Goal: Task Accomplishment & Management: Manage account settings

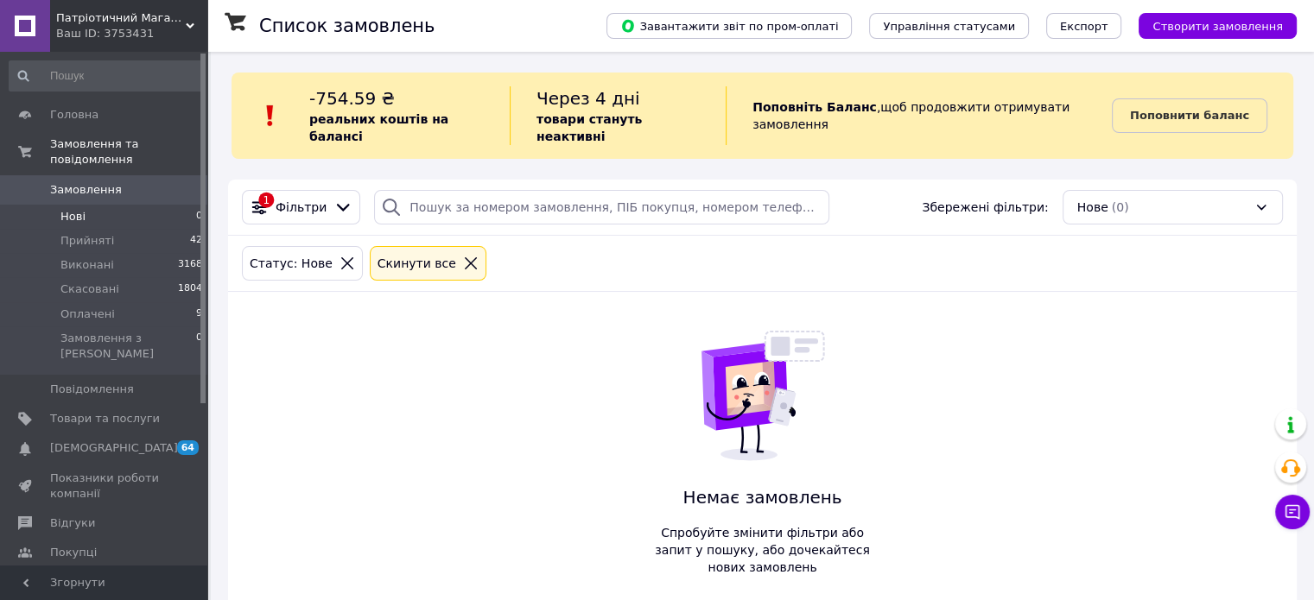
click at [79, 175] on link "Замовлення 0" at bounding box center [106, 189] width 212 height 29
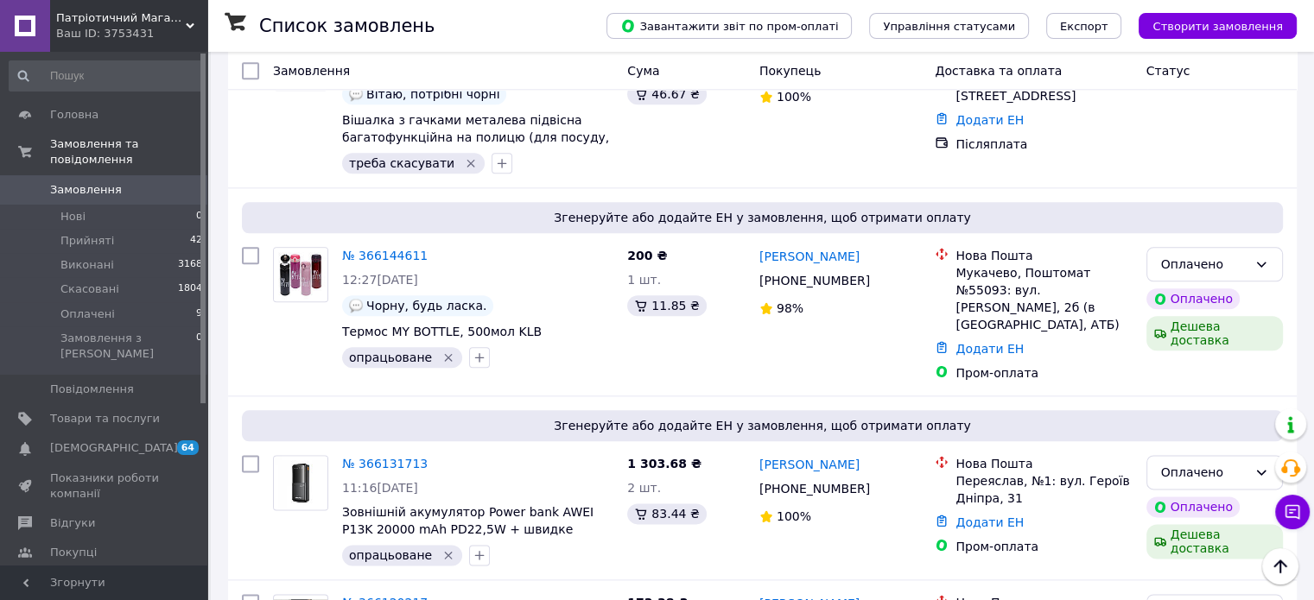
scroll to position [2159, 0]
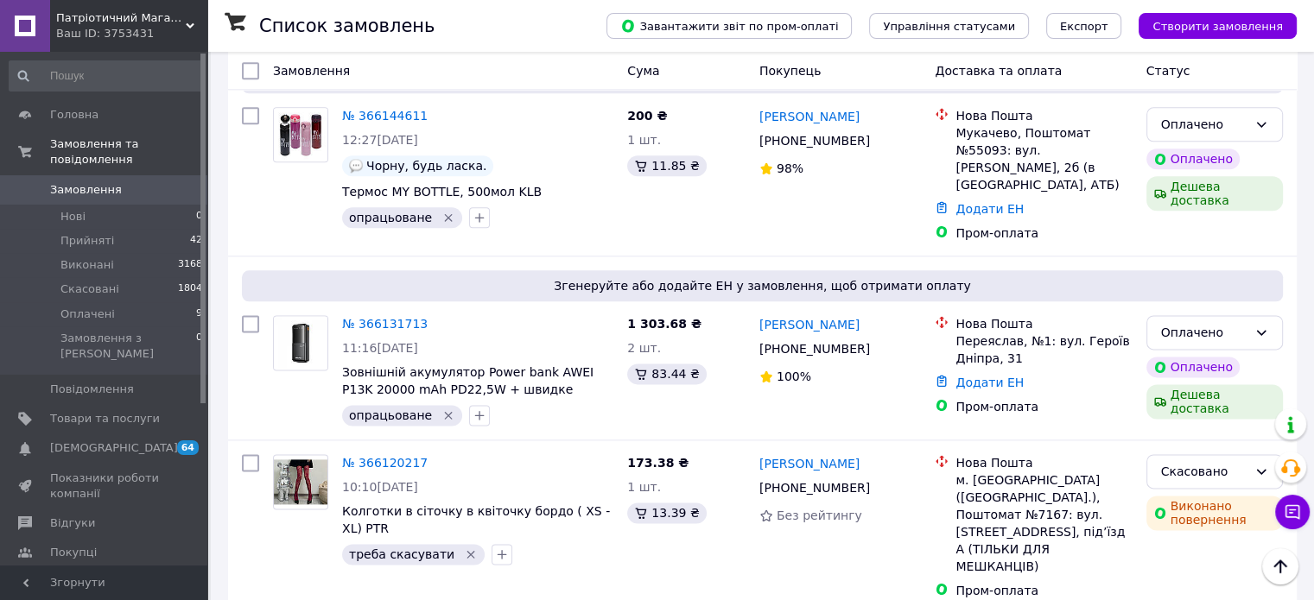
click at [132, 30] on div "Ваш ID: 3753431" at bounding box center [131, 34] width 151 height 16
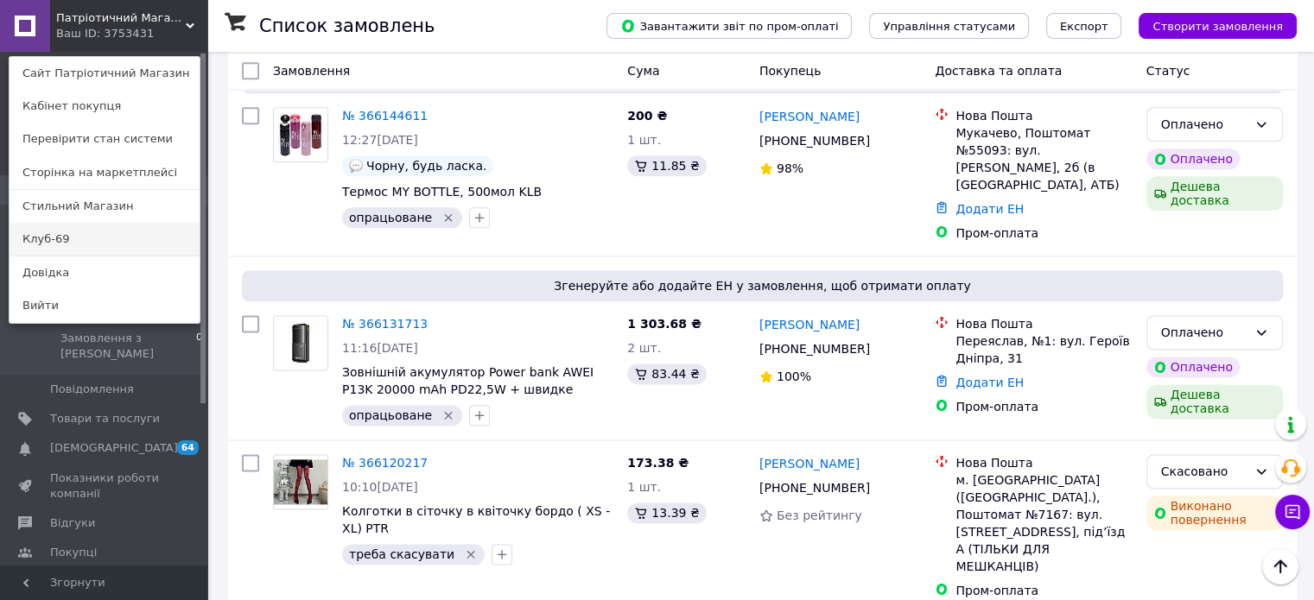
click at [52, 243] on link "Клуб-69" at bounding box center [104, 239] width 190 height 33
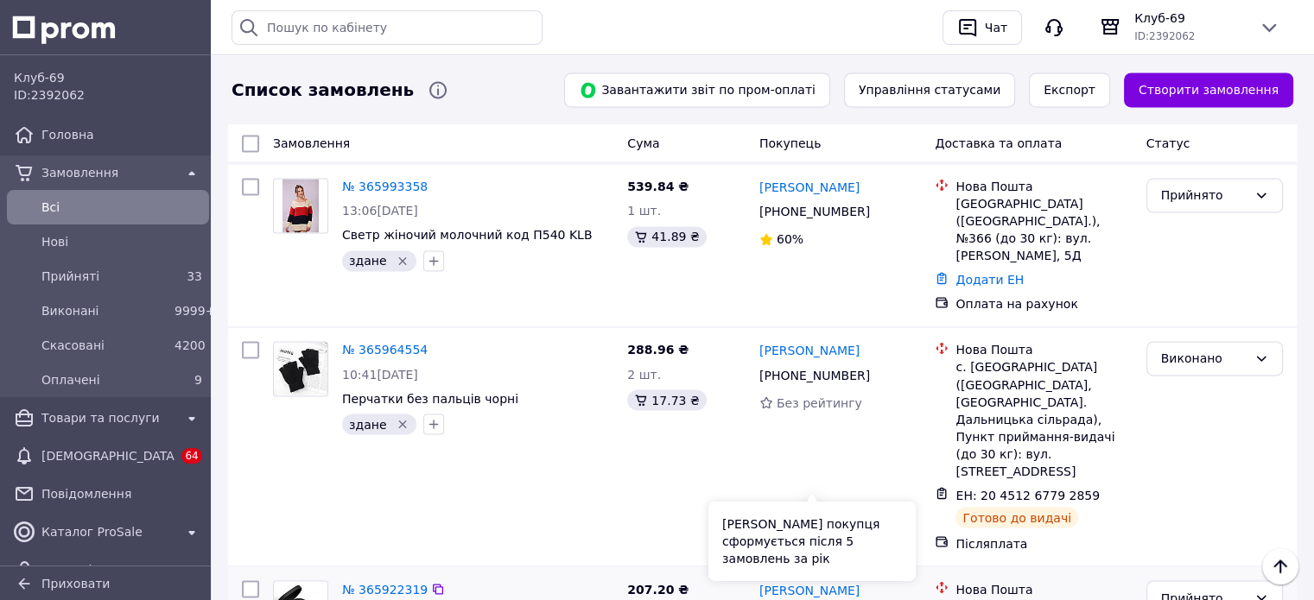
scroll to position [2878, 0]
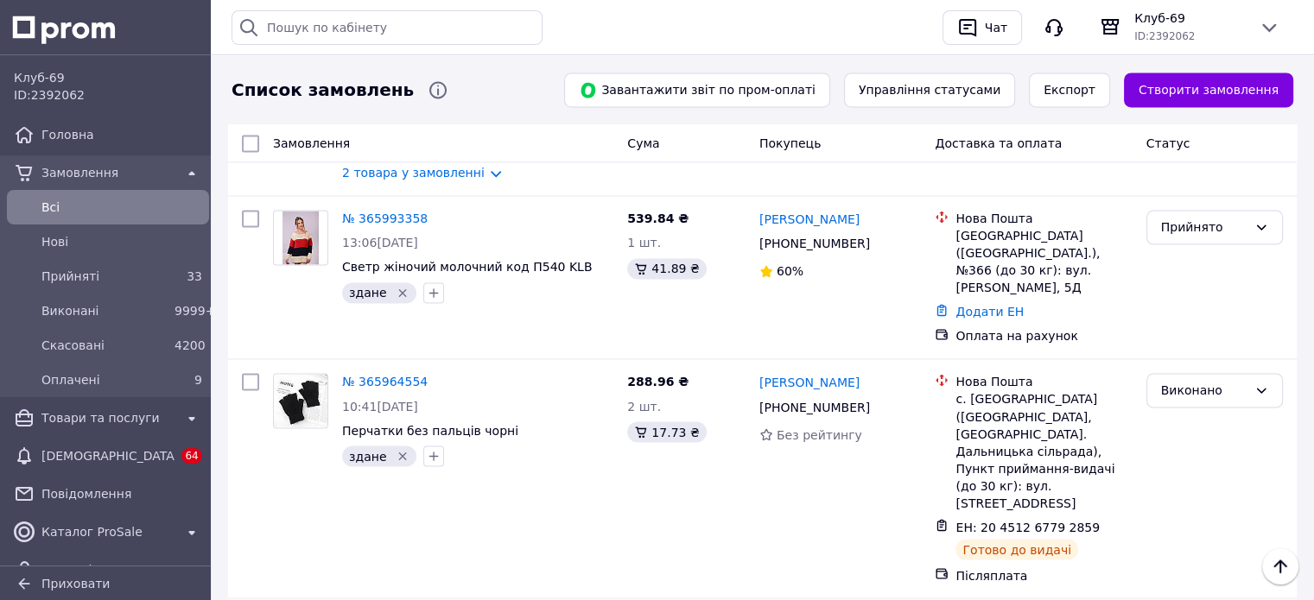
click at [1223, 504] on li "Виконано" at bounding box center [1213, 506] width 135 height 31
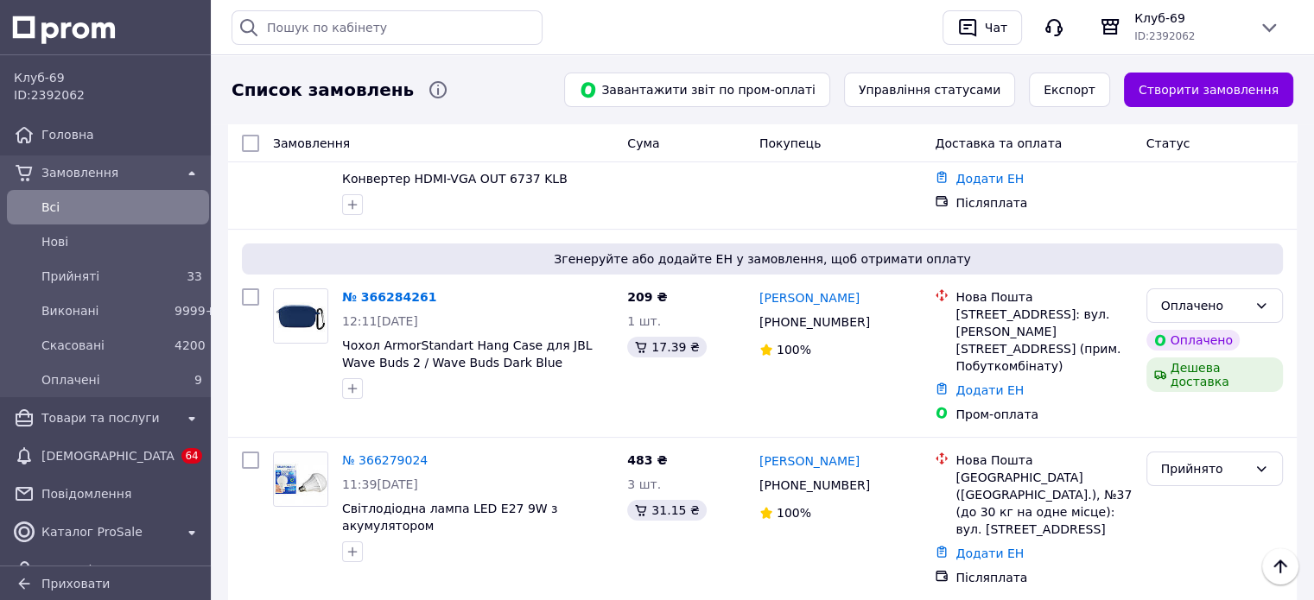
scroll to position [0, 0]
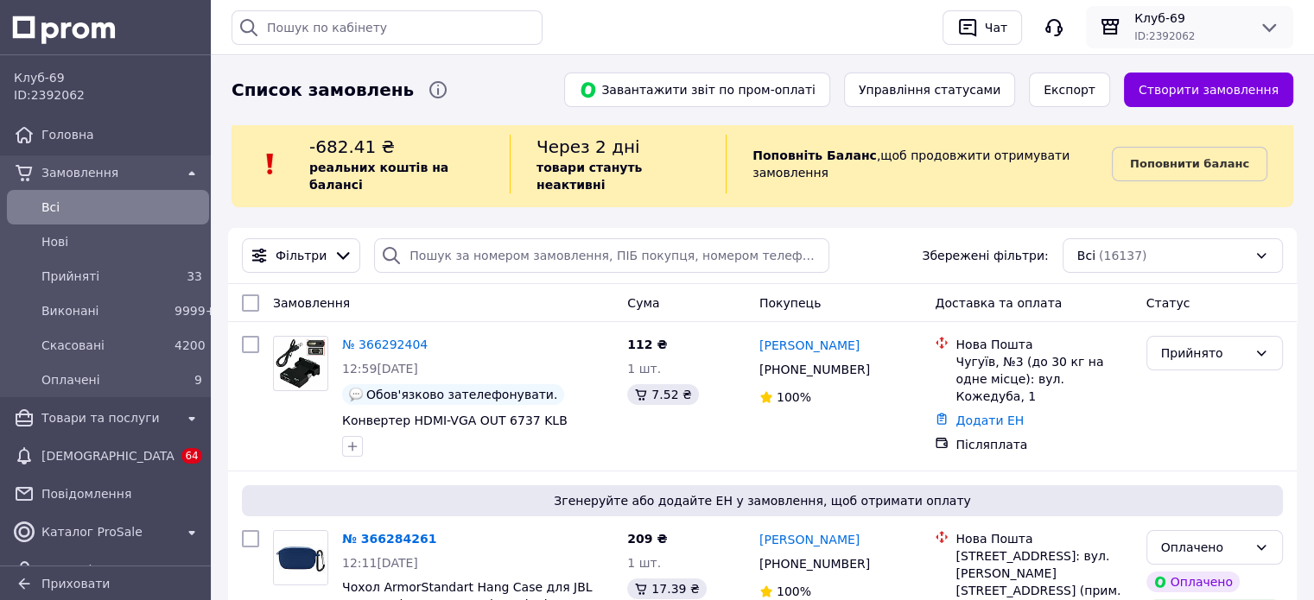
click at [1168, 16] on span "Клуб-69" at bounding box center [1189, 17] width 111 height 17
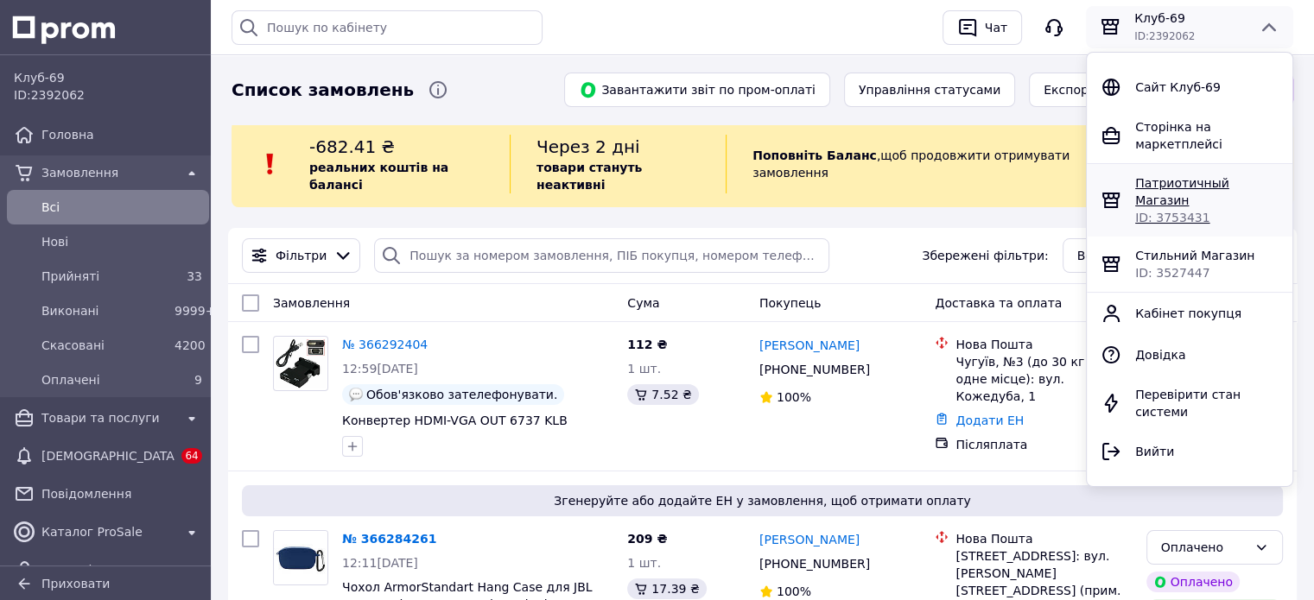
click at [1143, 176] on span "Патриотичный Магазин" at bounding box center [1182, 191] width 94 height 31
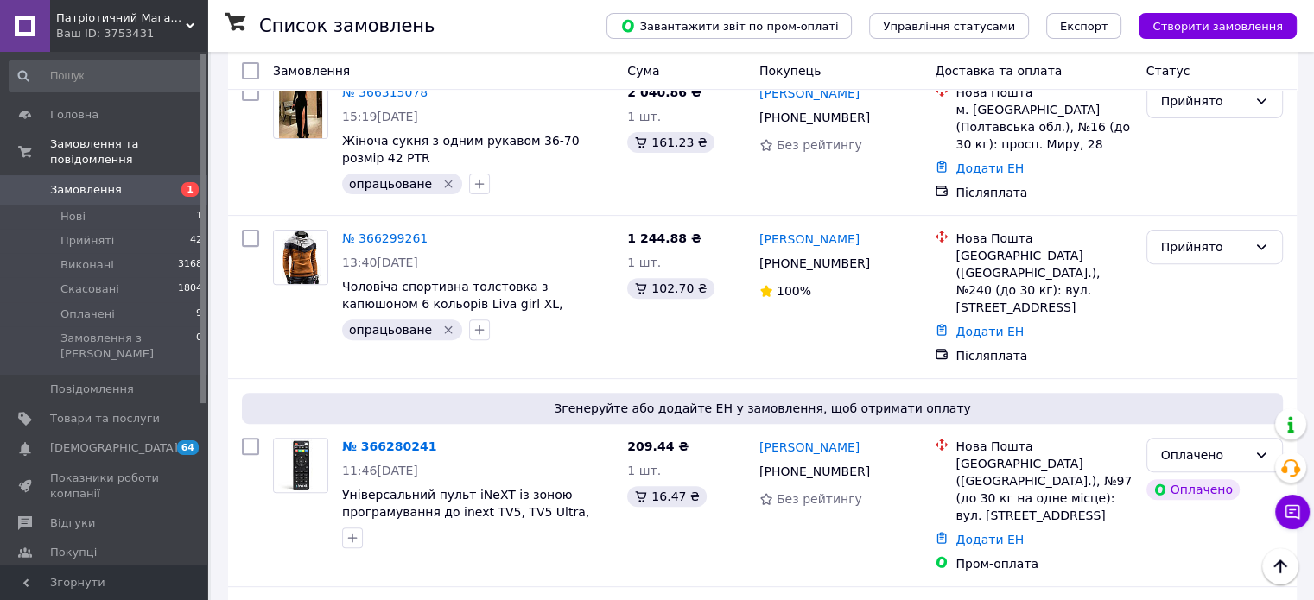
scroll to position [864, 0]
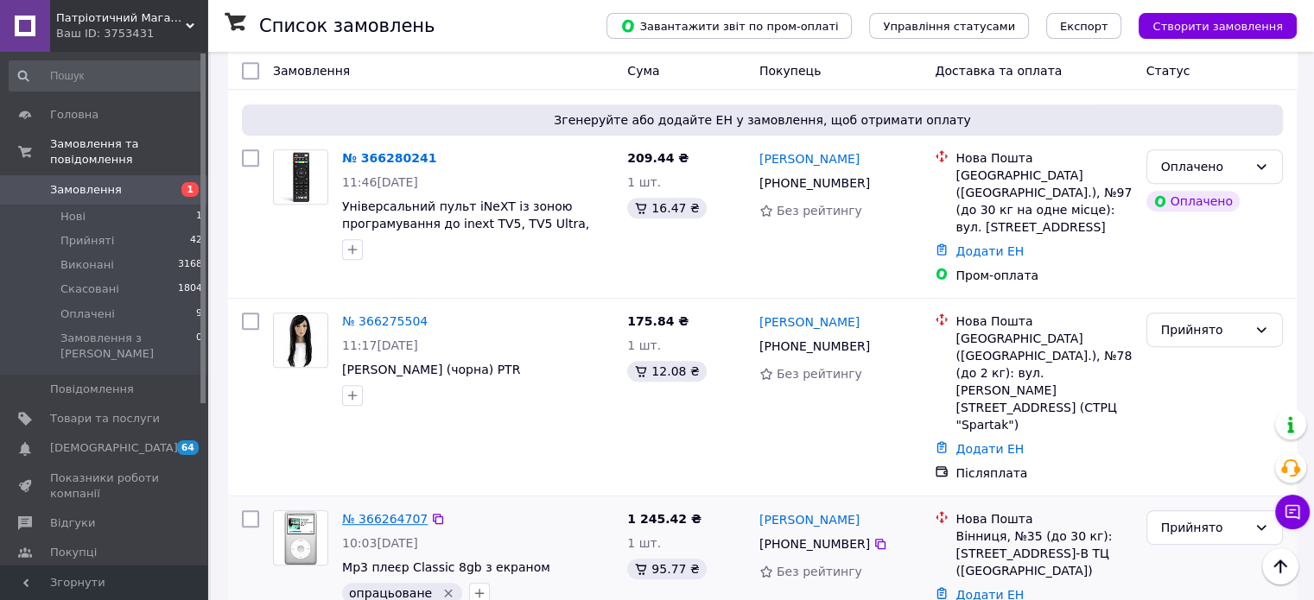
click at [383, 512] on link "№ 366264707" at bounding box center [384, 519] width 85 height 14
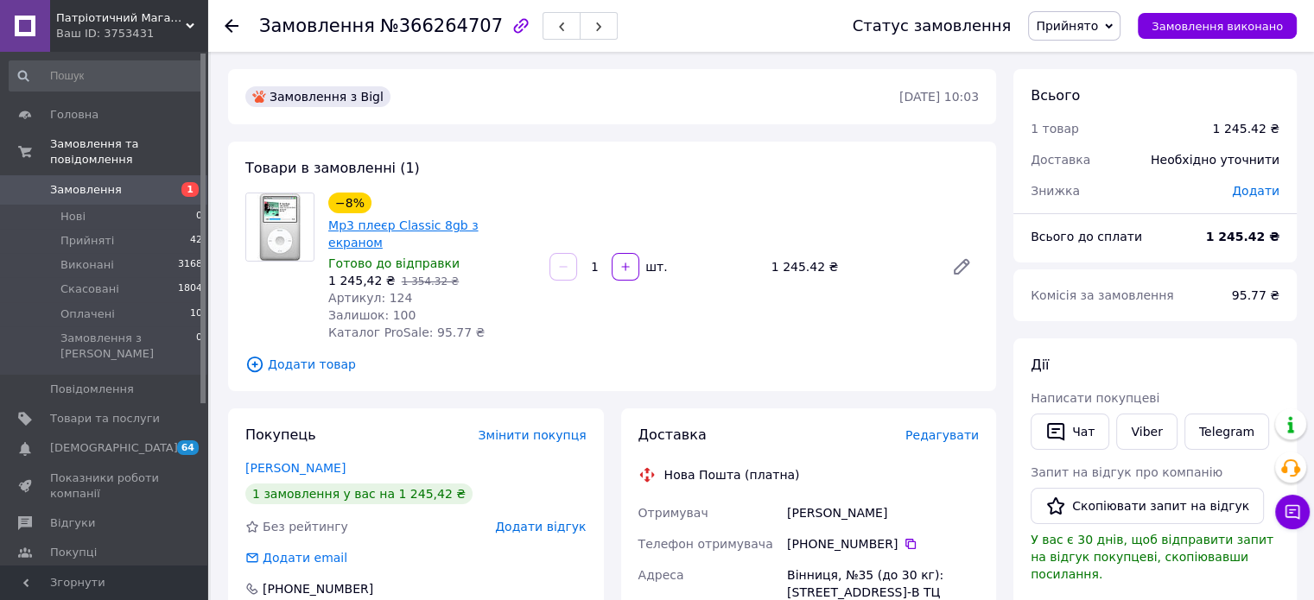
click at [390, 225] on link "Mp3 плеєр Classic 8gb з екраном" at bounding box center [403, 233] width 150 height 31
drag, startPoint x: 801, startPoint y: 254, endPoint x: 771, endPoint y: 250, distance: 29.6
click at [771, 255] on div "1 245.42 ₴" at bounding box center [850, 267] width 173 height 24
copy div "1 245"
click at [285, 461] on link "Емма Заїка" at bounding box center [295, 468] width 100 height 14
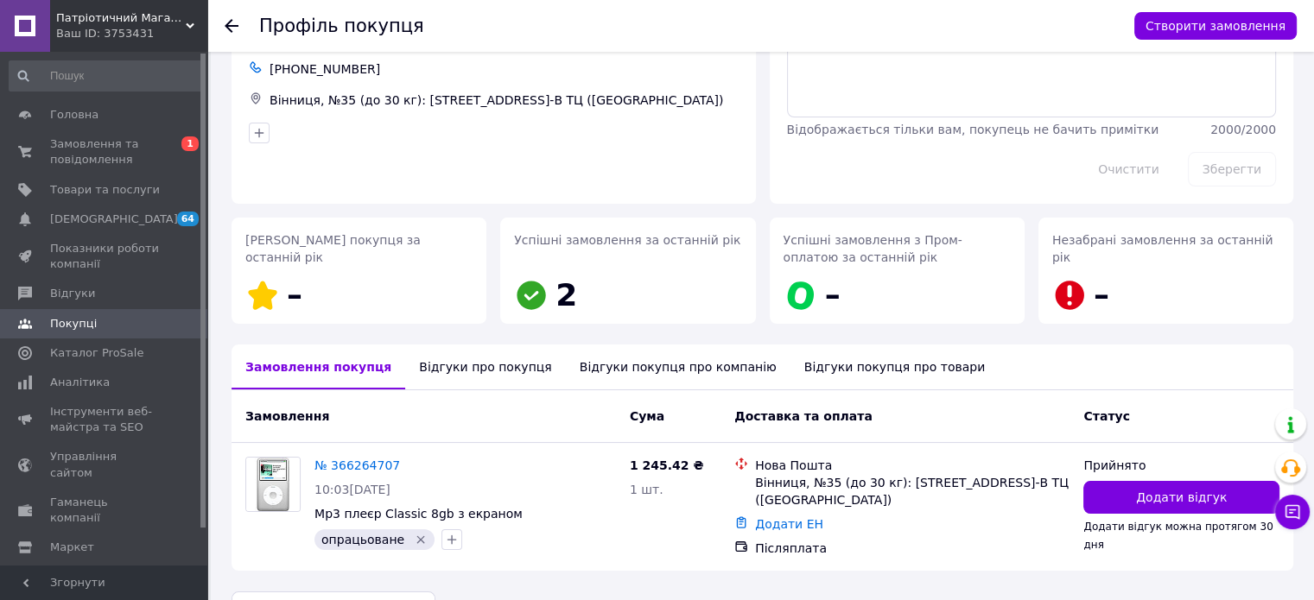
scroll to position [143, 0]
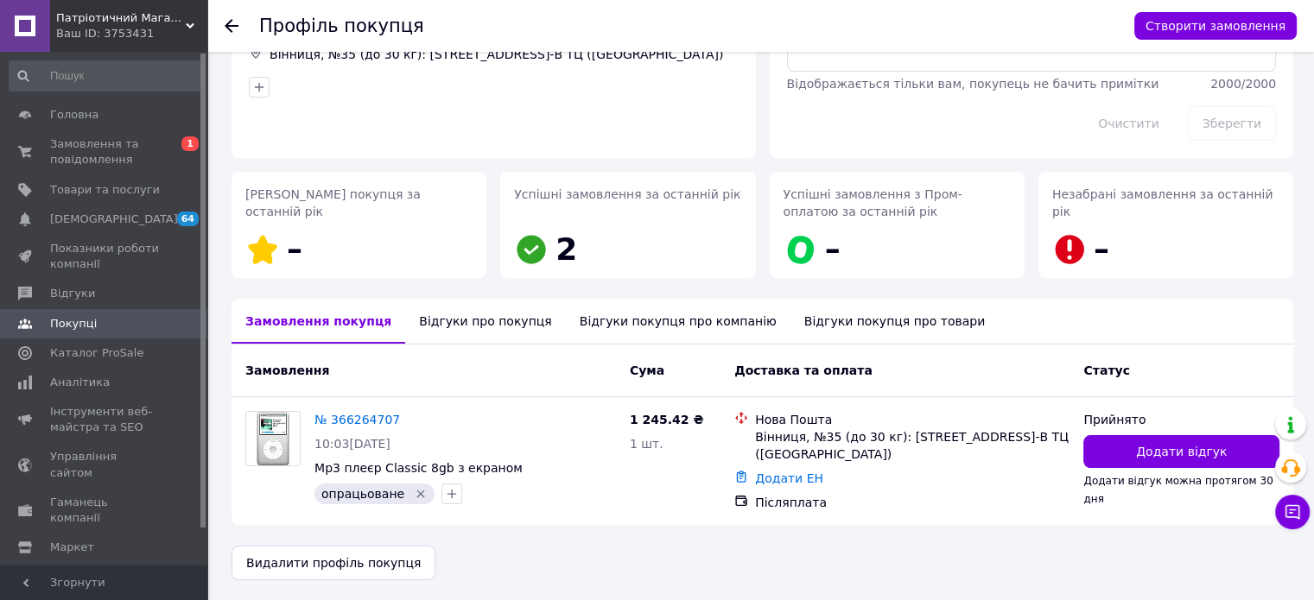
click at [426, 329] on div "Відгуки про покупця" at bounding box center [485, 321] width 160 height 45
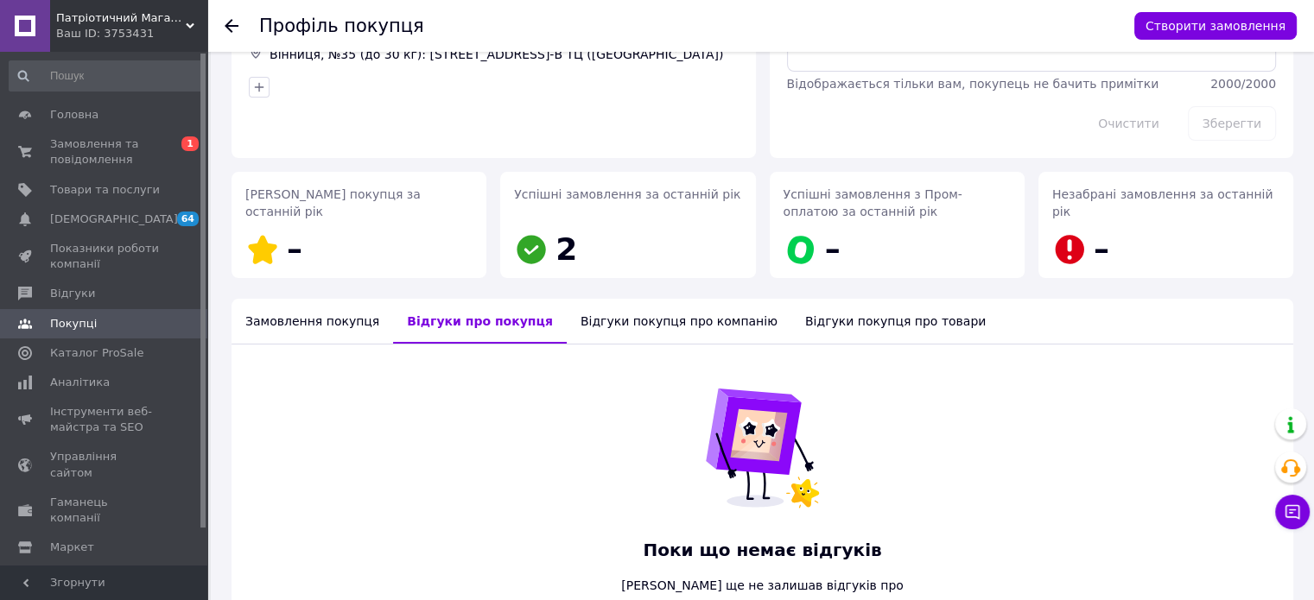
scroll to position [247, 0]
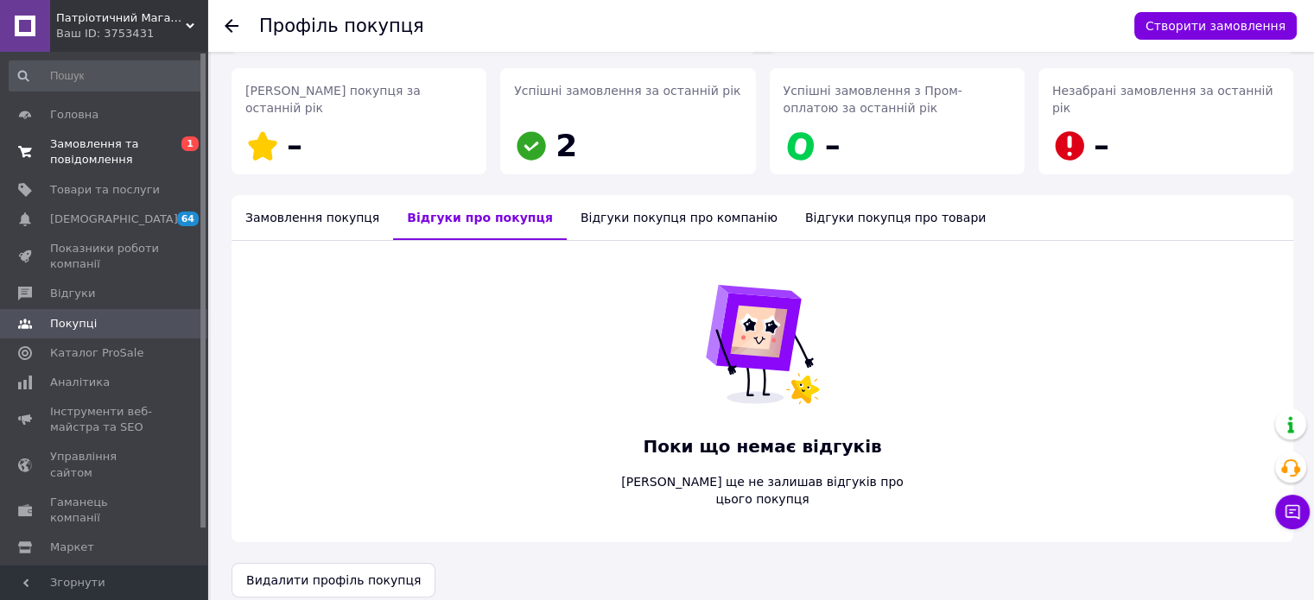
click at [114, 156] on span "Замовлення та повідомлення" at bounding box center [105, 151] width 110 height 31
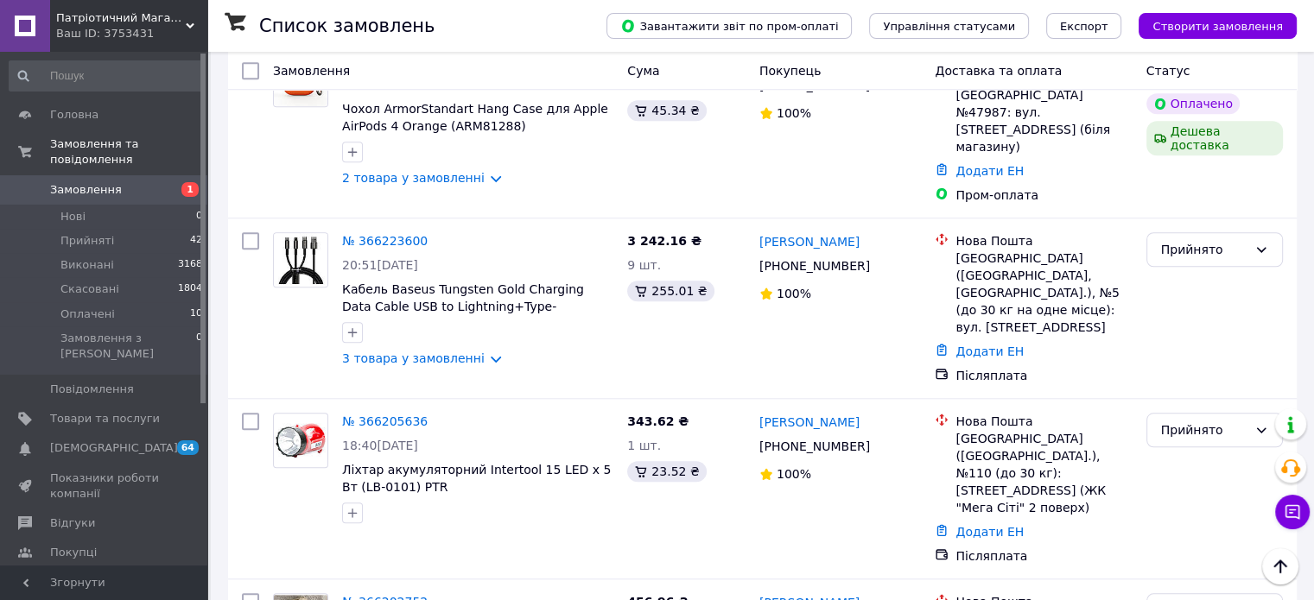
scroll to position [1583, 0]
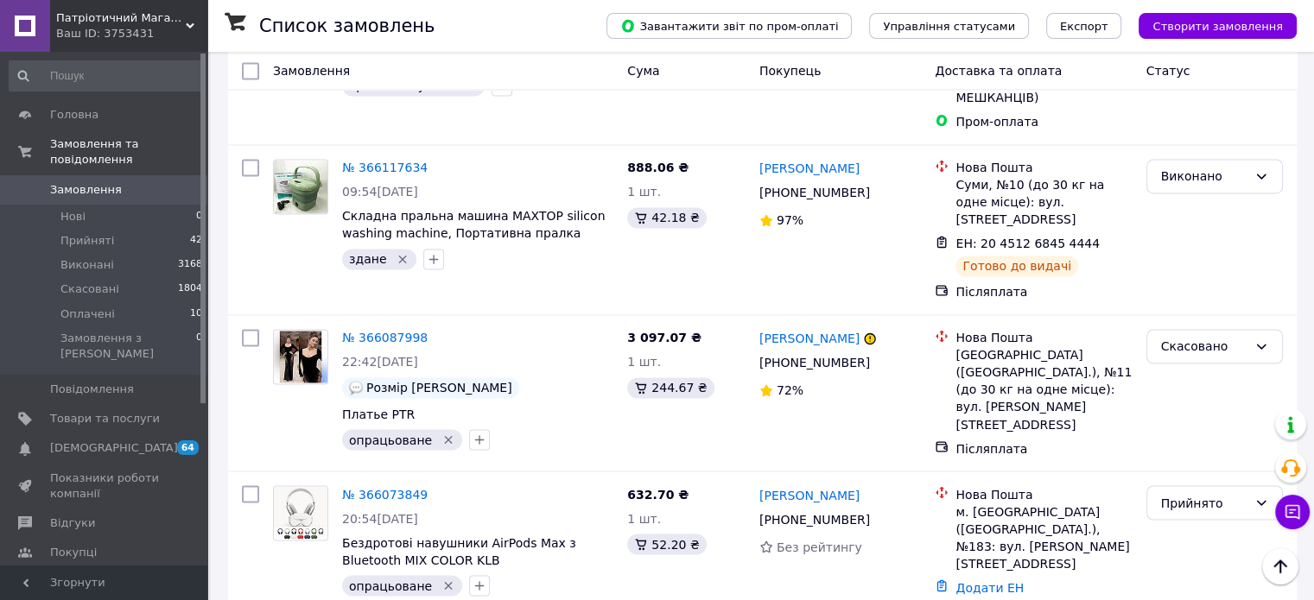
scroll to position [3023, 0]
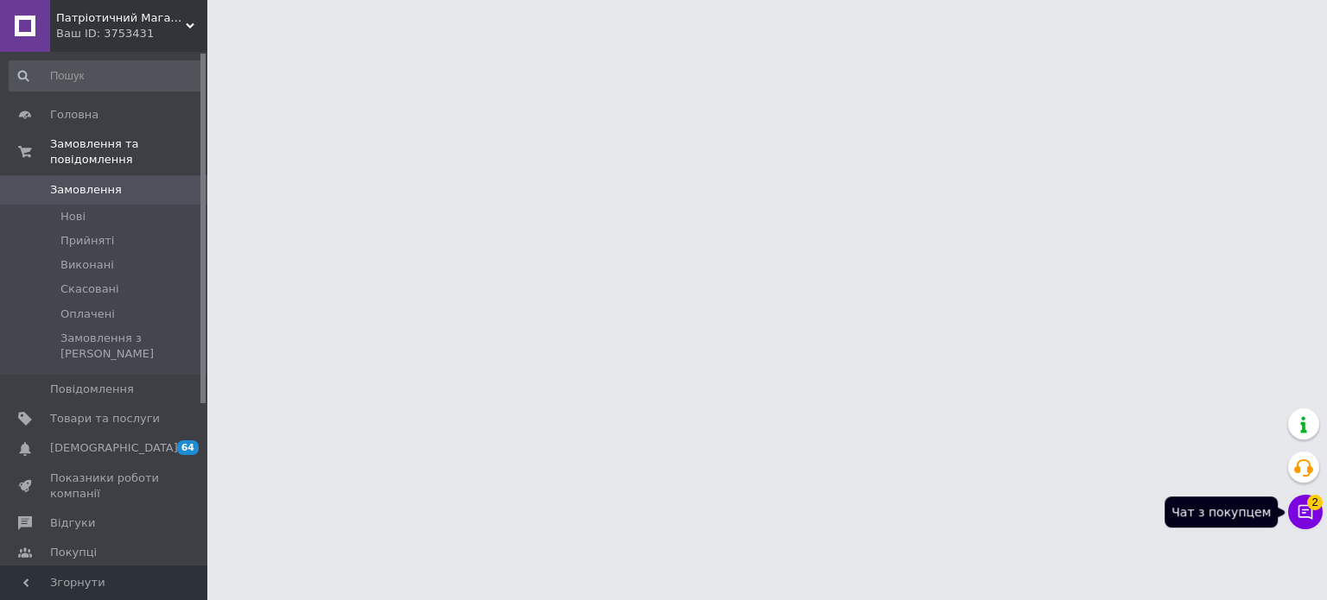
click at [1306, 521] on button "Чат з покупцем 2" at bounding box center [1305, 512] width 35 height 35
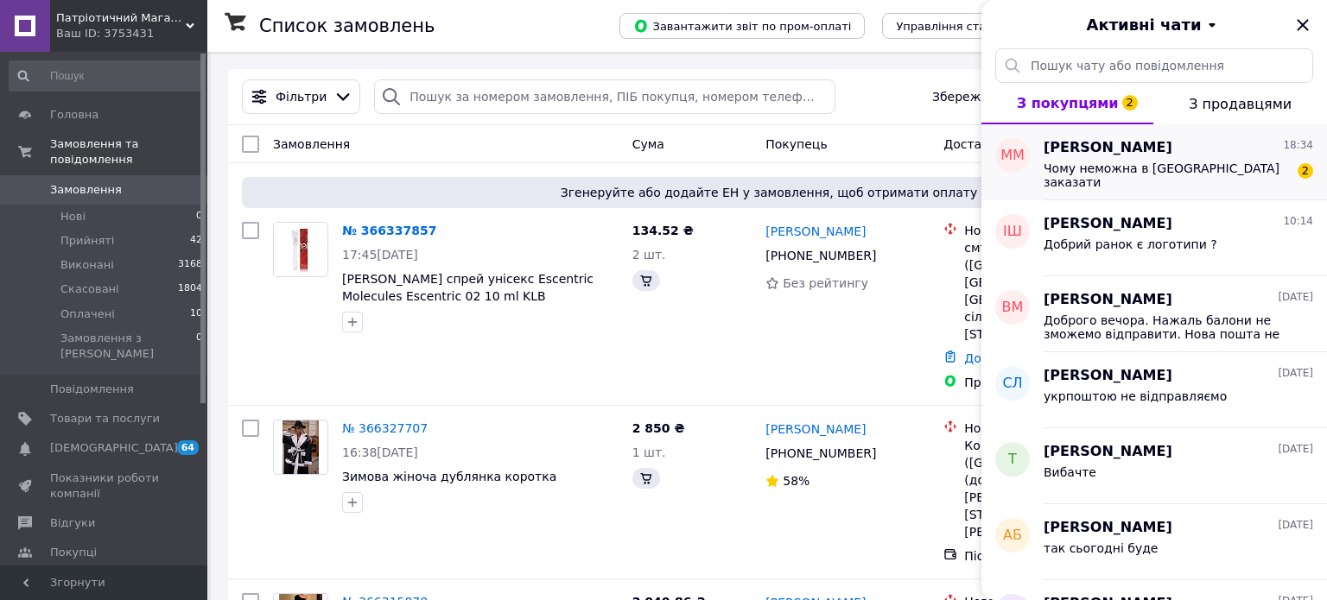
click at [1232, 172] on div "Чому неможна в Костополі заказати 2" at bounding box center [1177, 173] width 269 height 31
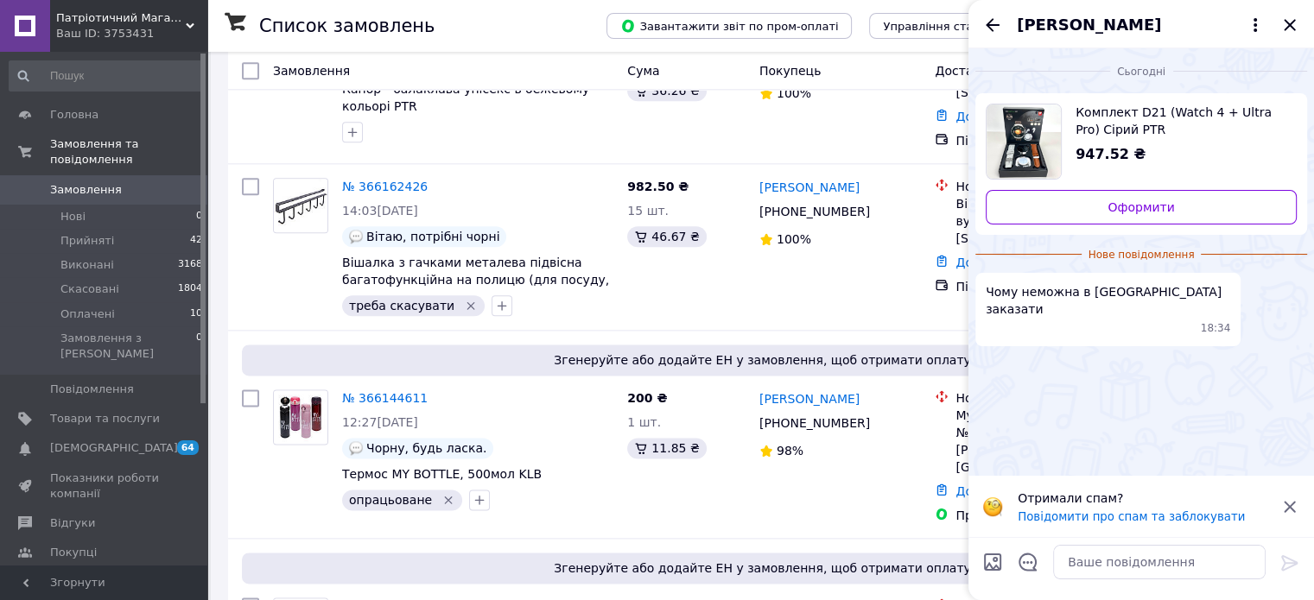
scroll to position [2159, 0]
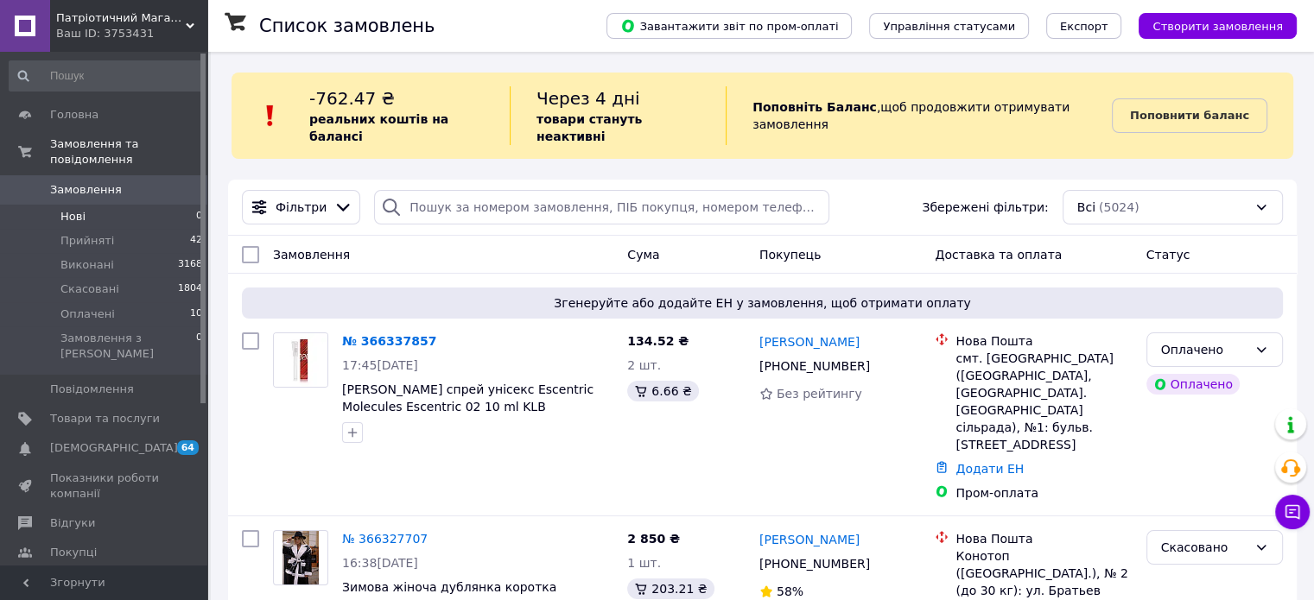
click at [69, 209] on span "Нові" at bounding box center [72, 217] width 25 height 16
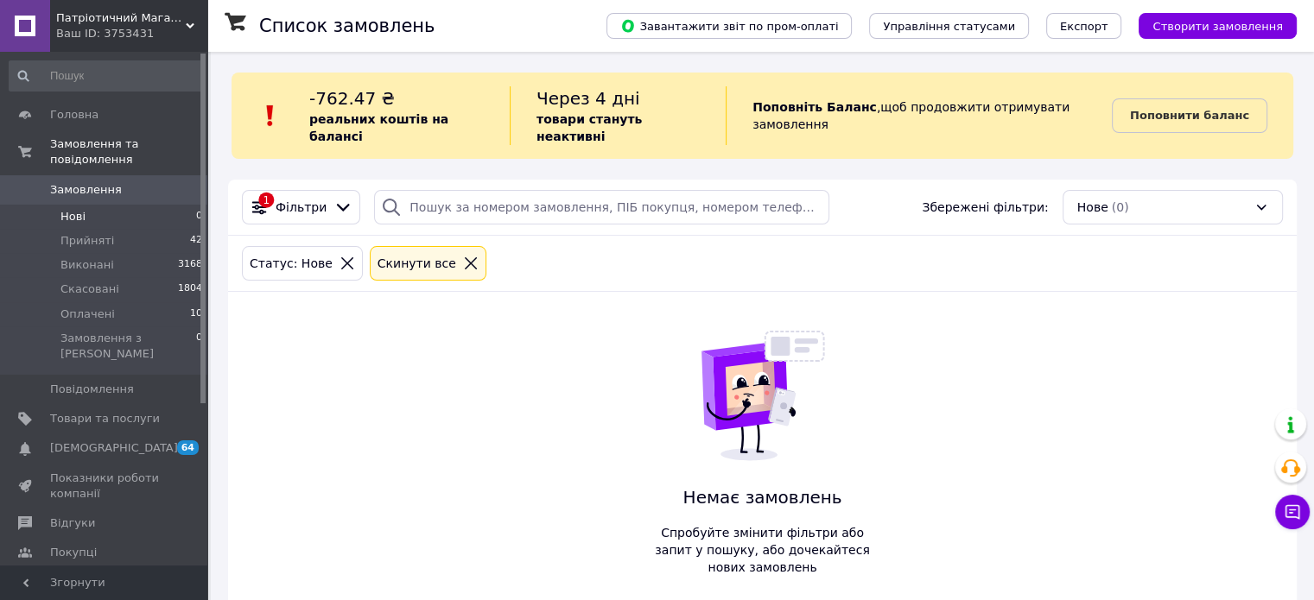
click at [92, 182] on span "Замовлення" at bounding box center [86, 190] width 72 height 16
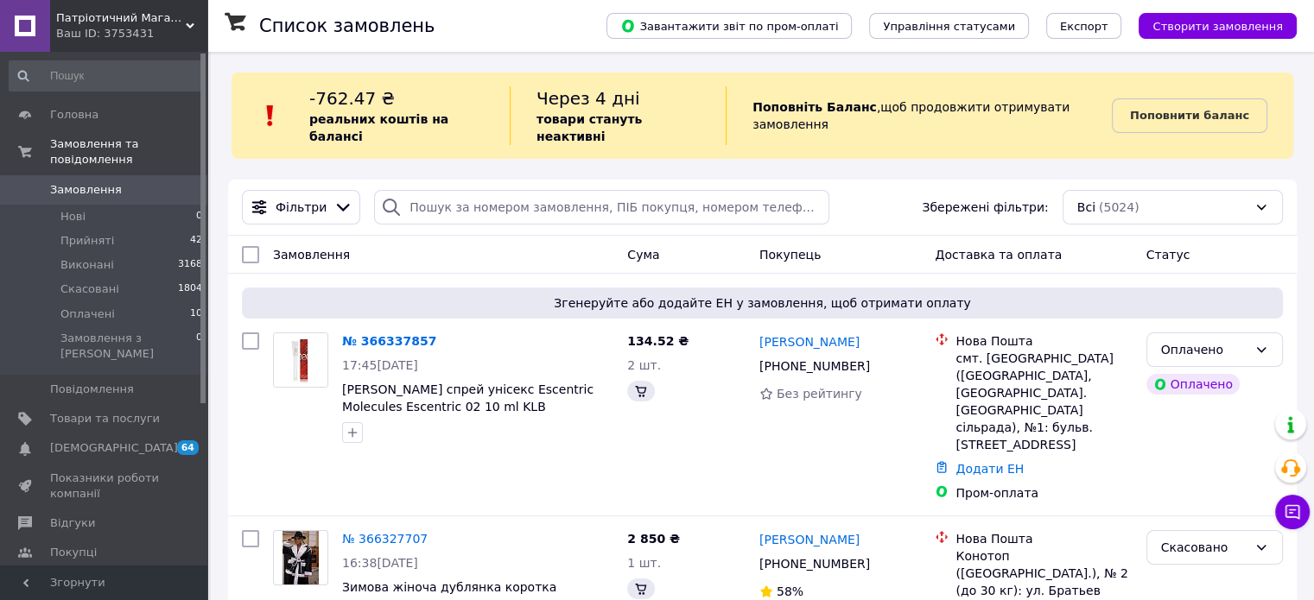
click at [131, 27] on div "Ваш ID: 3753431" at bounding box center [131, 34] width 151 height 16
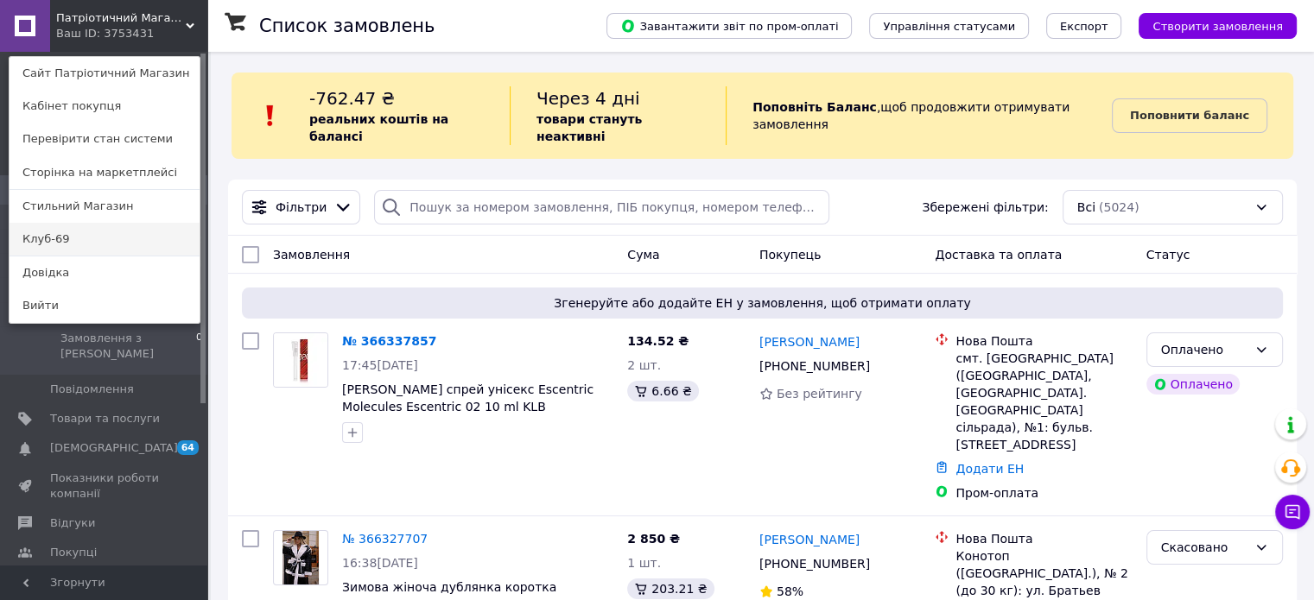
click at [85, 236] on link "Клуб-69" at bounding box center [104, 239] width 190 height 33
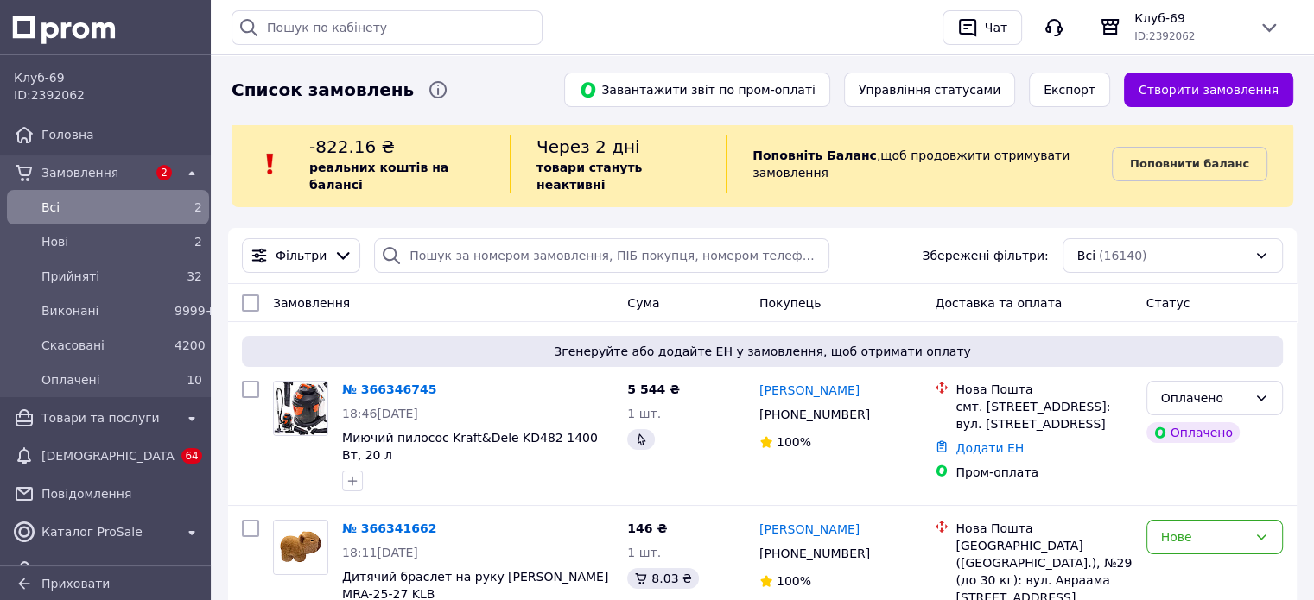
scroll to position [143, 0]
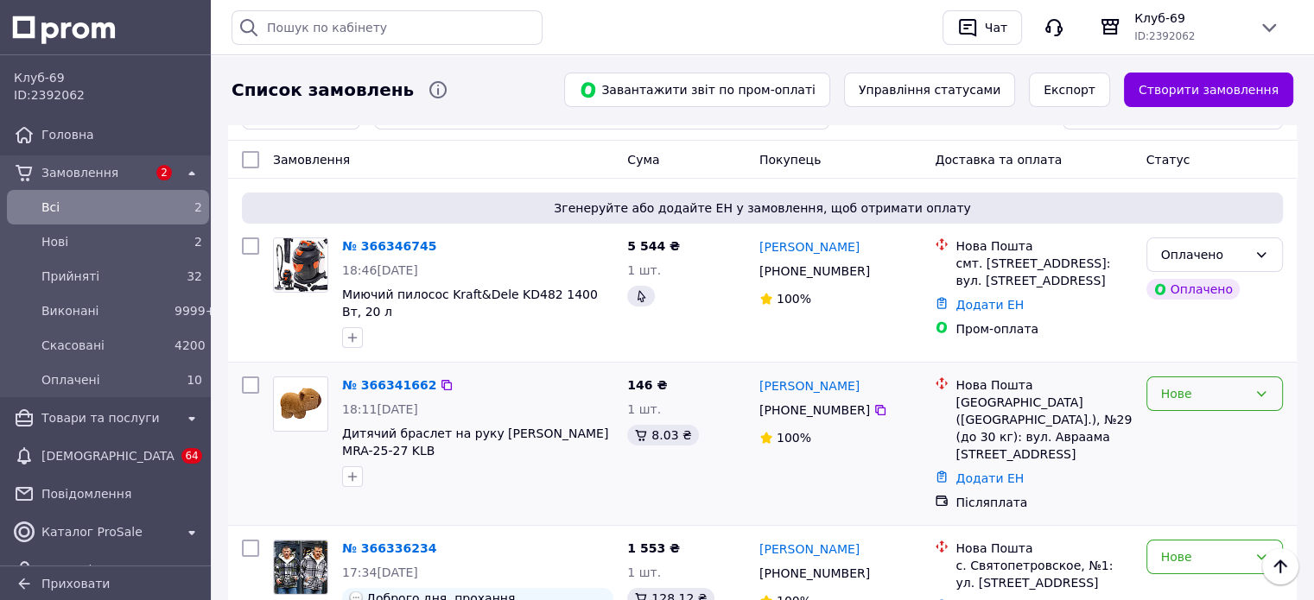
click at [1232, 384] on div "Нове" at bounding box center [1204, 393] width 86 height 19
click at [1209, 410] on li "Прийнято" at bounding box center [1213, 413] width 135 height 31
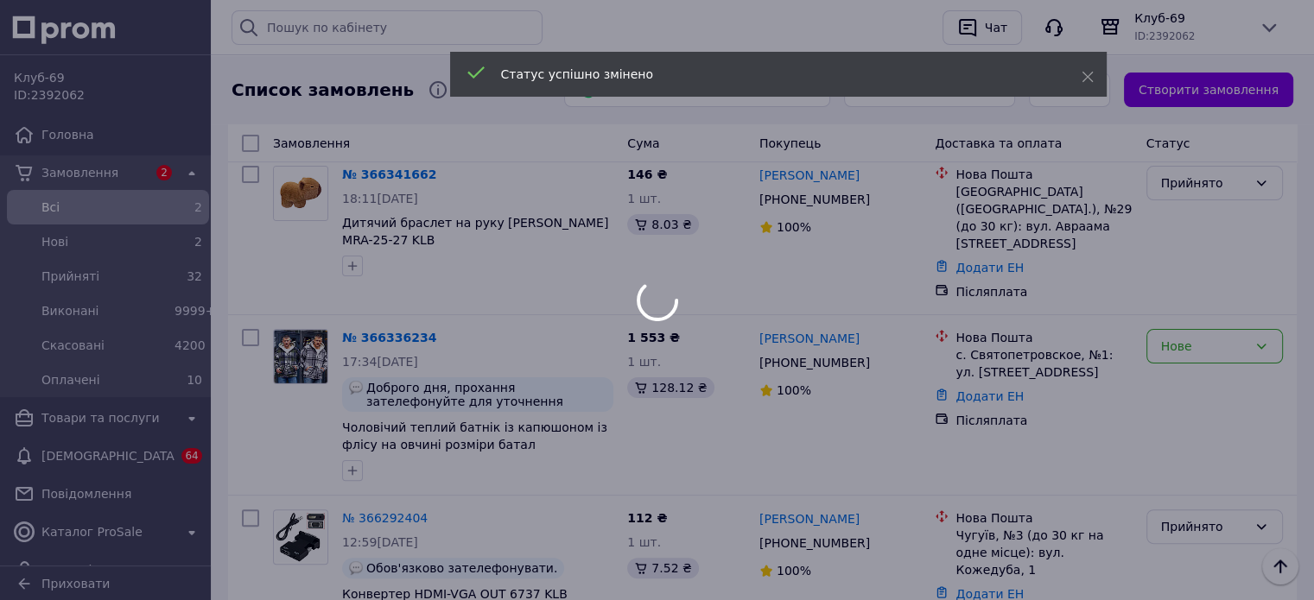
scroll to position [432, 0]
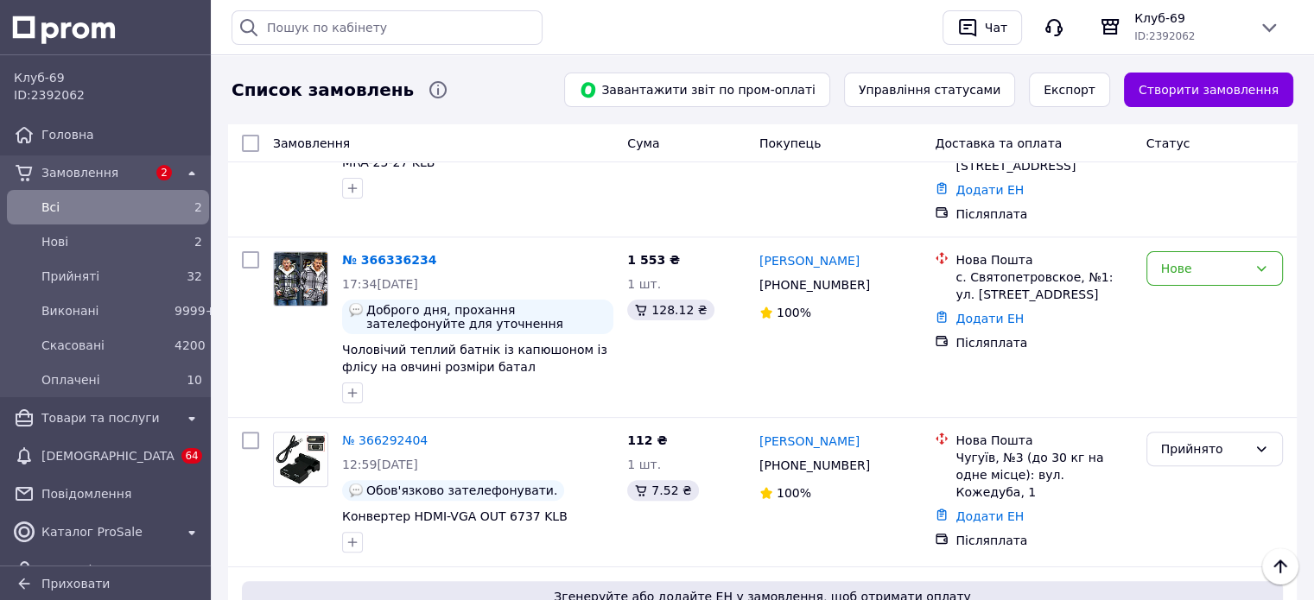
click at [1173, 259] on div "Нове" at bounding box center [1204, 268] width 86 height 19
click at [1178, 274] on li "Прийнято" at bounding box center [1213, 271] width 135 height 31
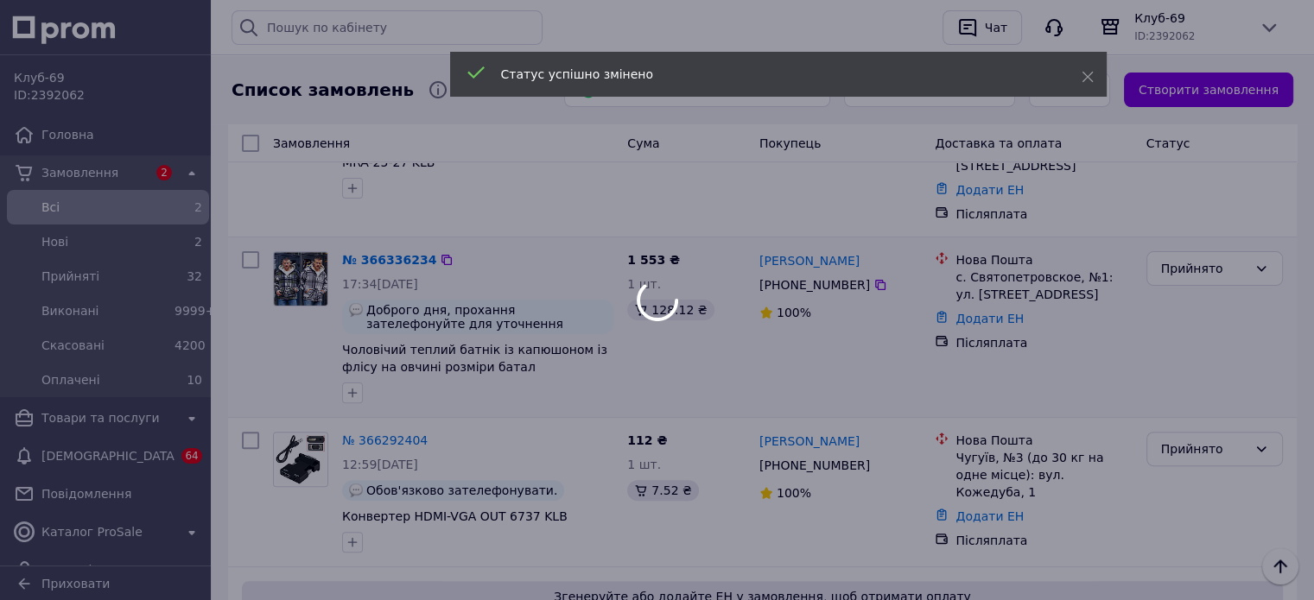
scroll to position [143, 0]
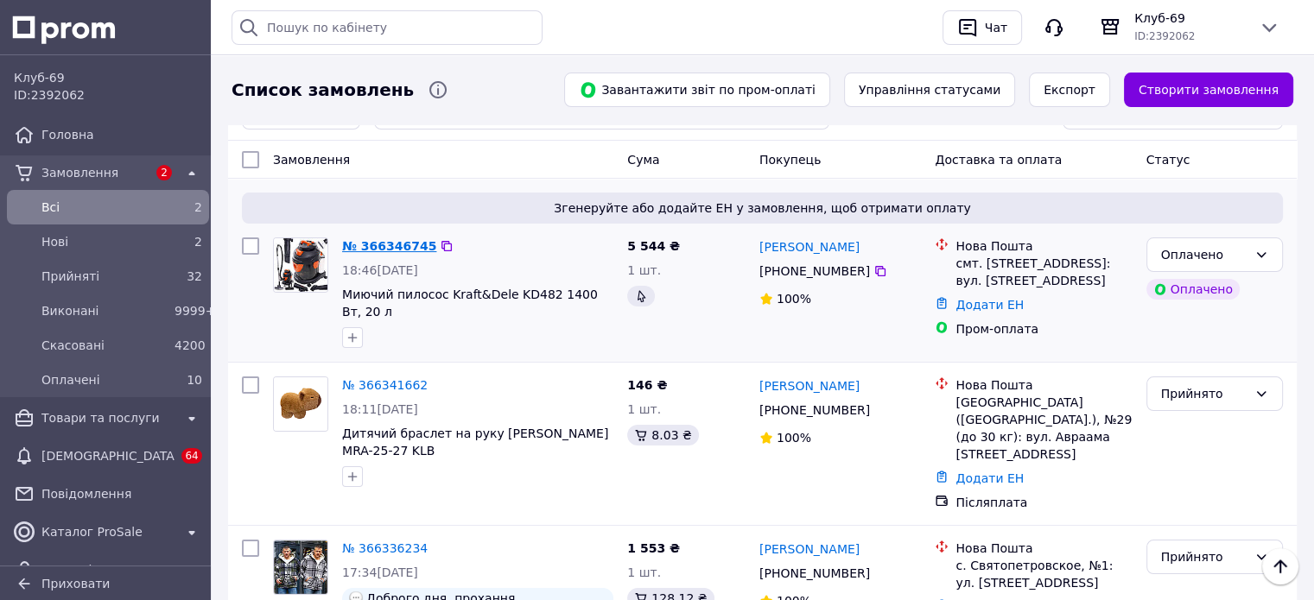
click at [379, 239] on link "№ 366346745" at bounding box center [389, 246] width 94 height 14
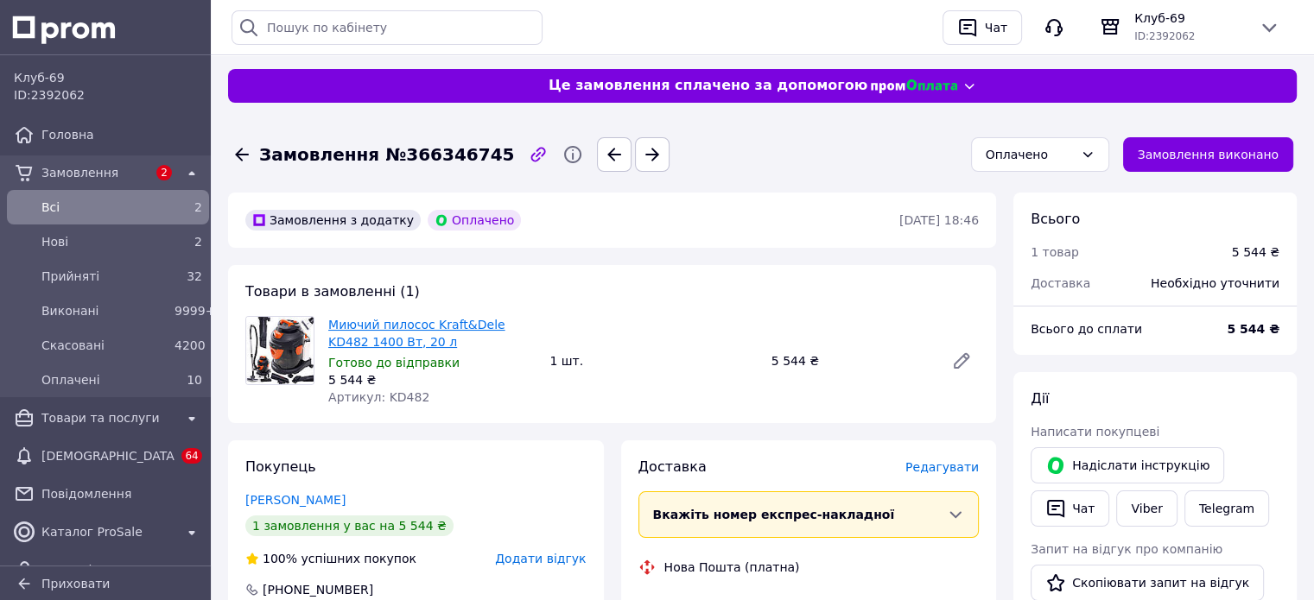
click at [352, 347] on link "Миючий пилосос Kraft&Dele KD482 1400 Вт, 20 л" at bounding box center [416, 333] width 177 height 31
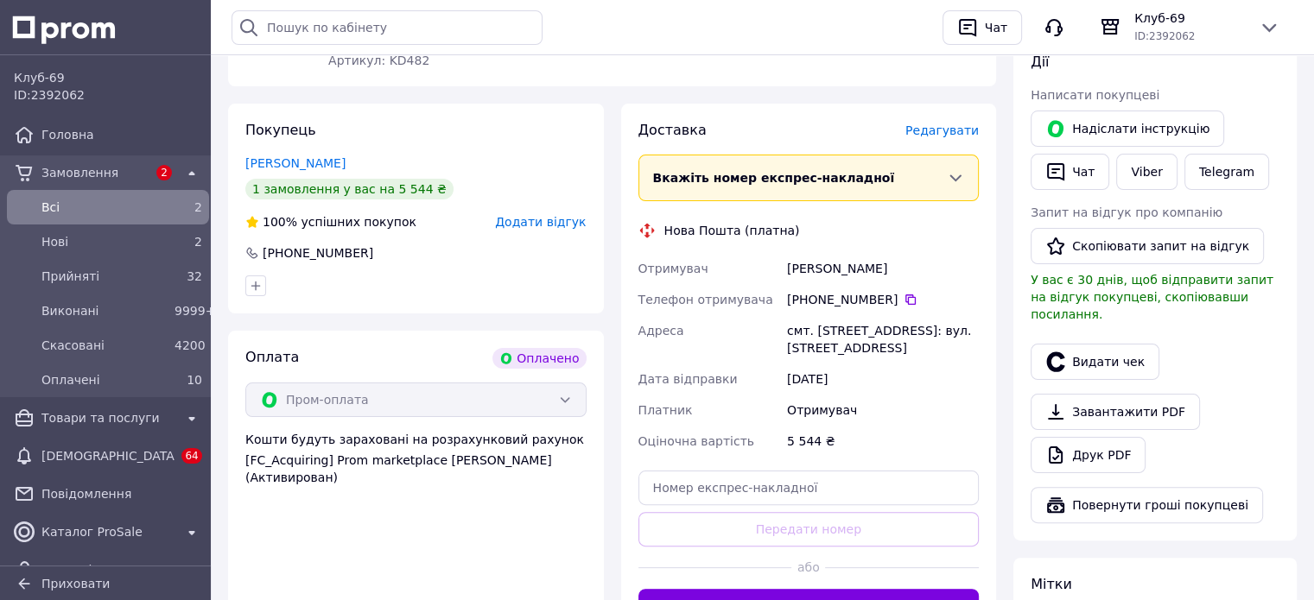
scroll to position [415, 0]
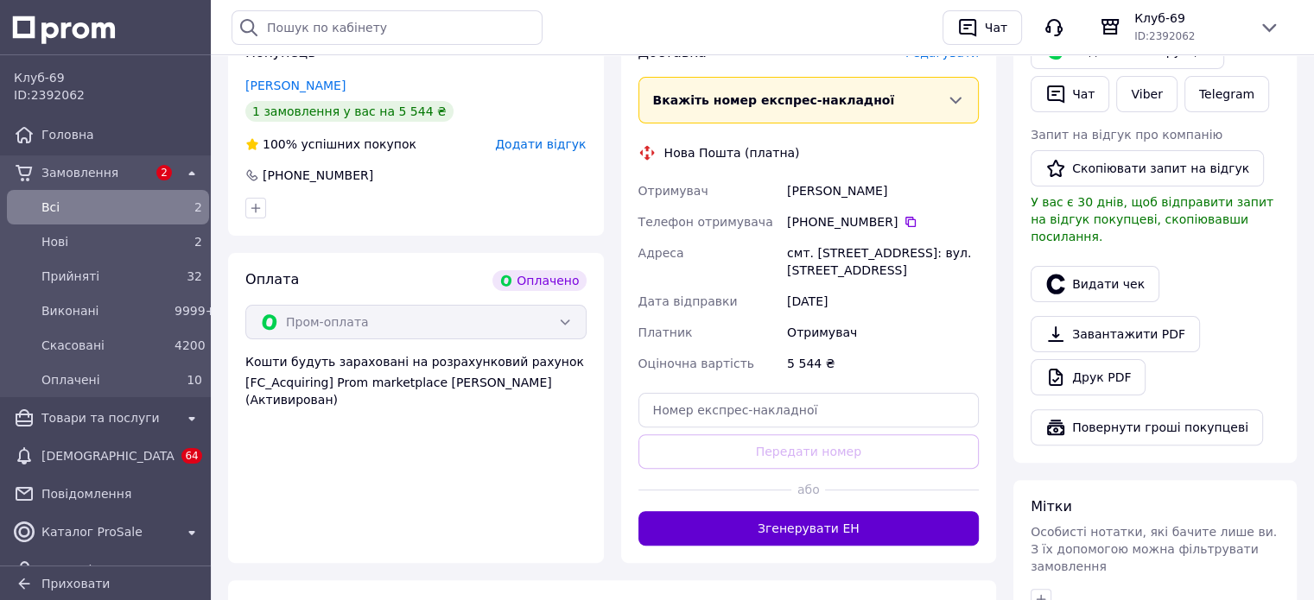
click at [871, 524] on button "Згенерувати ЕН" at bounding box center [808, 528] width 341 height 35
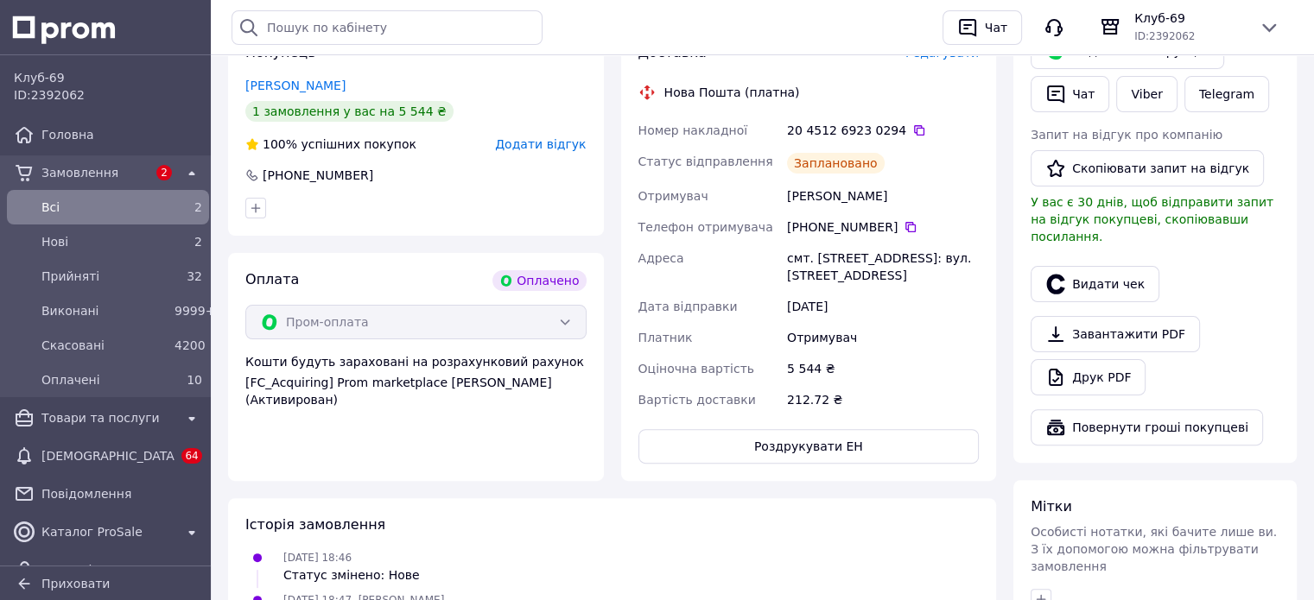
click at [146, 202] on span "Всi" at bounding box center [104, 207] width 126 height 17
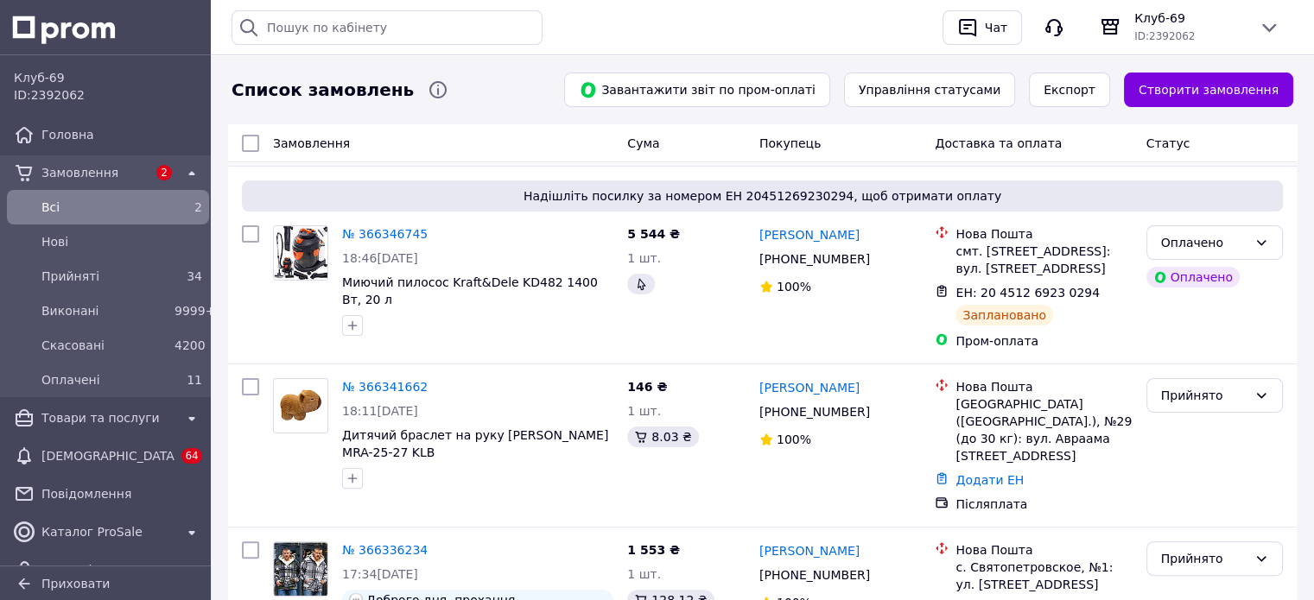
scroll to position [432, 0]
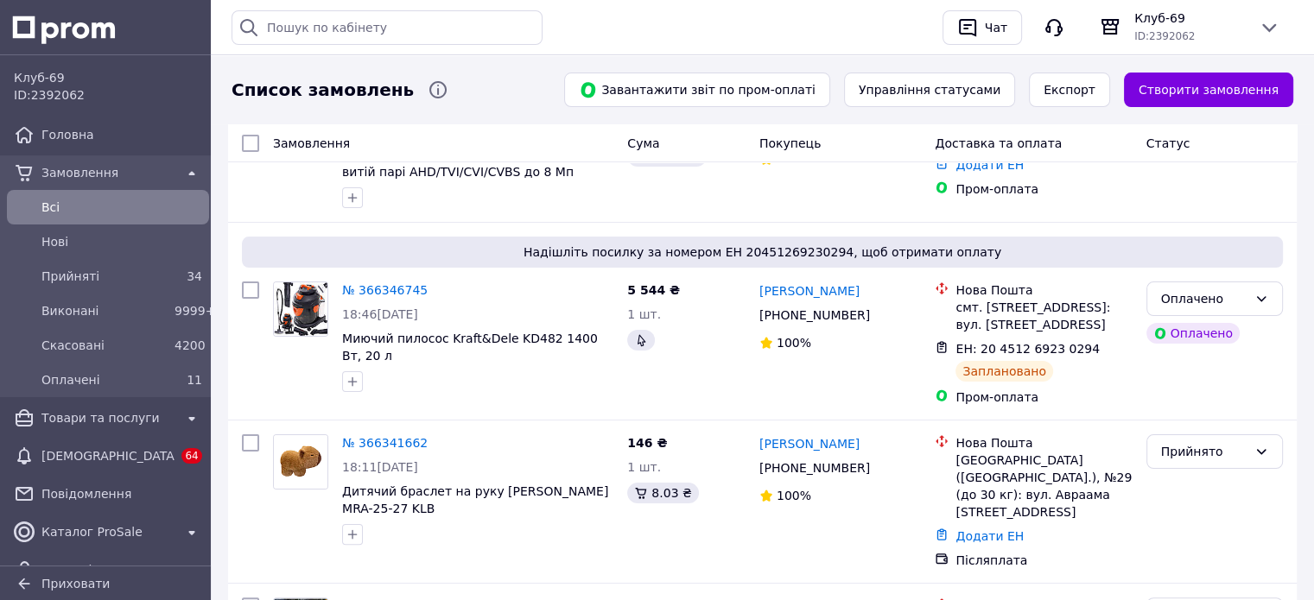
scroll to position [288, 0]
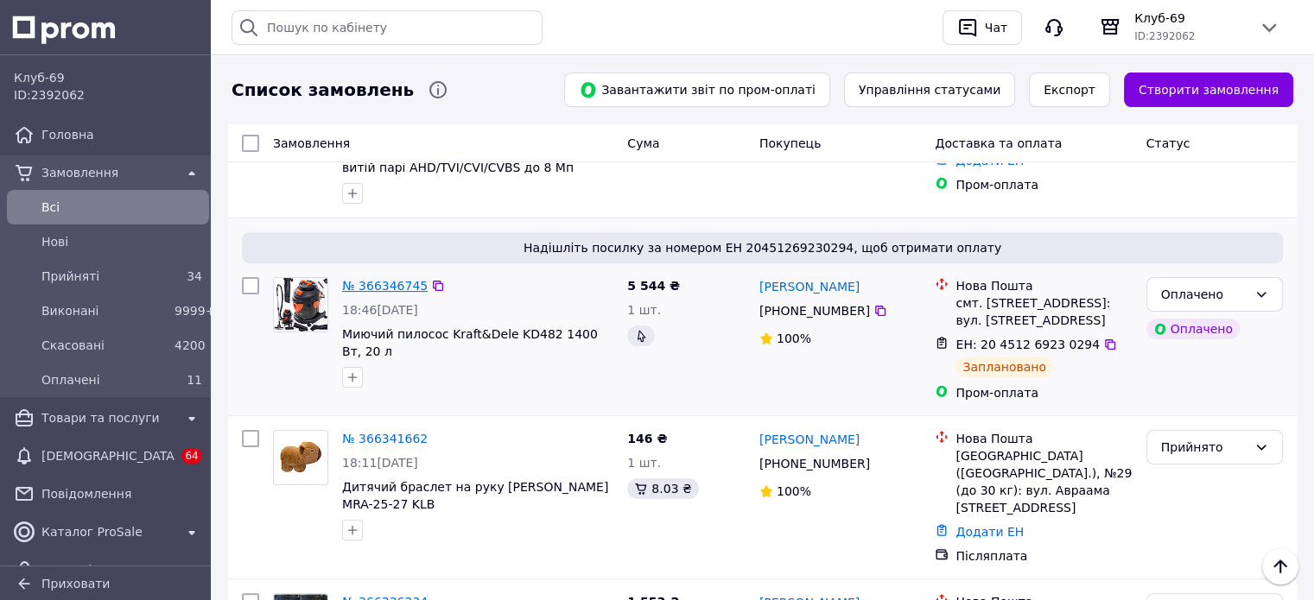
click at [368, 279] on link "№ 366346745" at bounding box center [384, 286] width 85 height 14
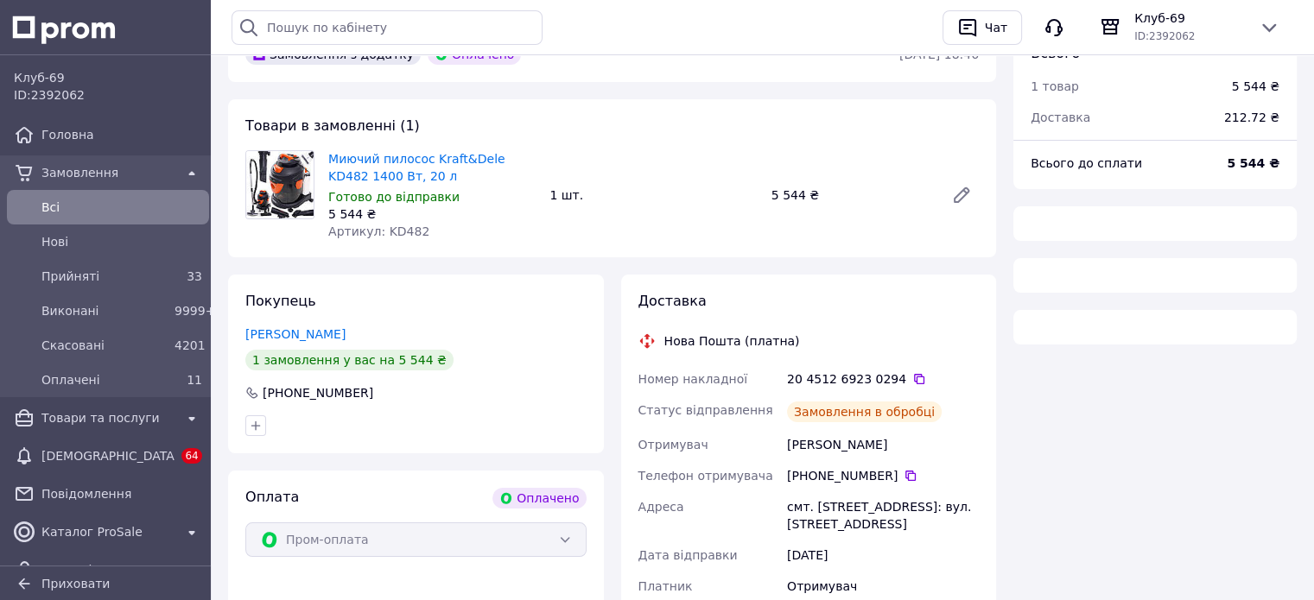
scroll to position [398, 0]
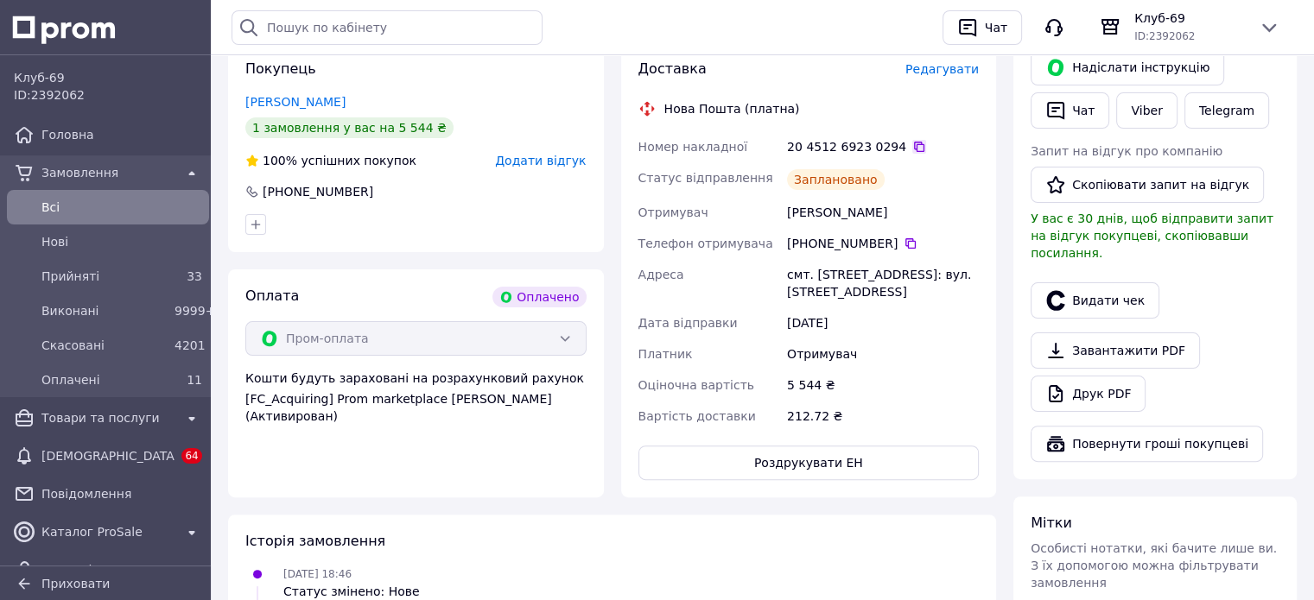
click at [914, 142] on icon at bounding box center [919, 147] width 10 height 10
click at [318, 491] on div "Оплата Оплачено Пром-оплата Кошти будуть зараховані на розрахунковий рахунок [F…" at bounding box center [416, 383] width 376 height 228
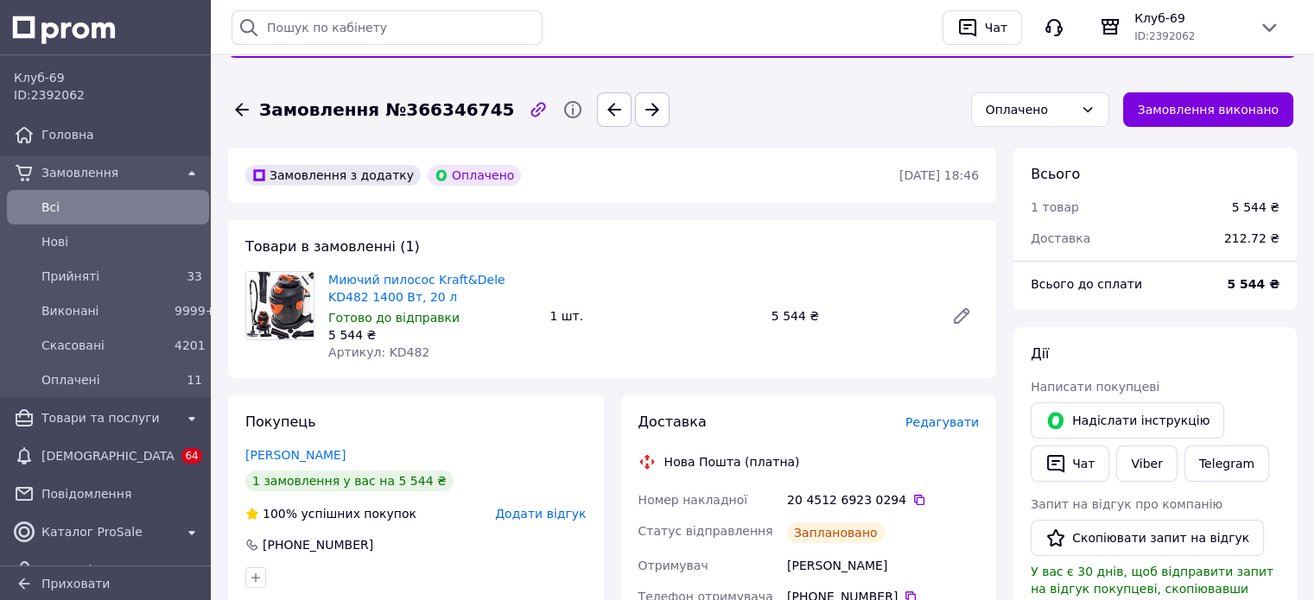
scroll to position [0, 0]
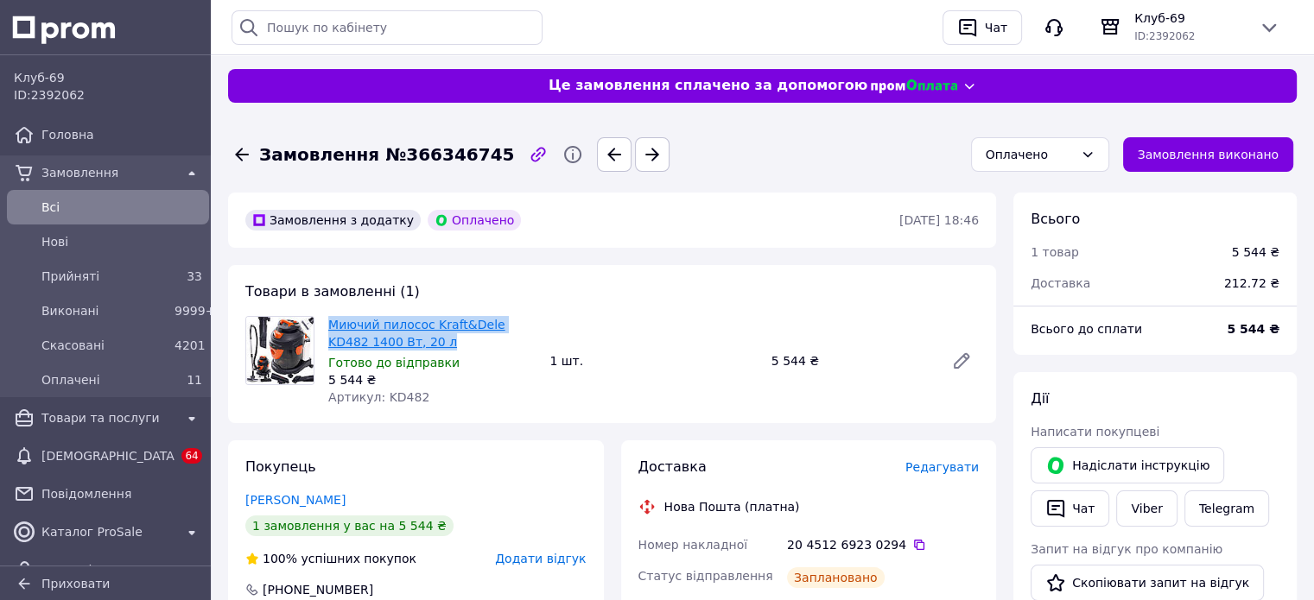
drag, startPoint x: 405, startPoint y: 341, endPoint x: 328, endPoint y: 327, distance: 78.1
click at [328, 327] on span "Миючий пилосос Kraft&Dele KD482 1400 Вт, 20 л" at bounding box center [431, 333] width 207 height 35
copy link "Миючий пилосос Kraft&Dele KD482 1400 Вт, 20 л"
drag, startPoint x: 361, startPoint y: 447, endPoint x: 364, endPoint y: 438, distance: 10.1
click at [361, 447] on div "Покупець Володимир Змієвський 1 замовлення у вас на 5 544 ₴ 100% успішних покуп…" at bounding box center [416, 545] width 376 height 210
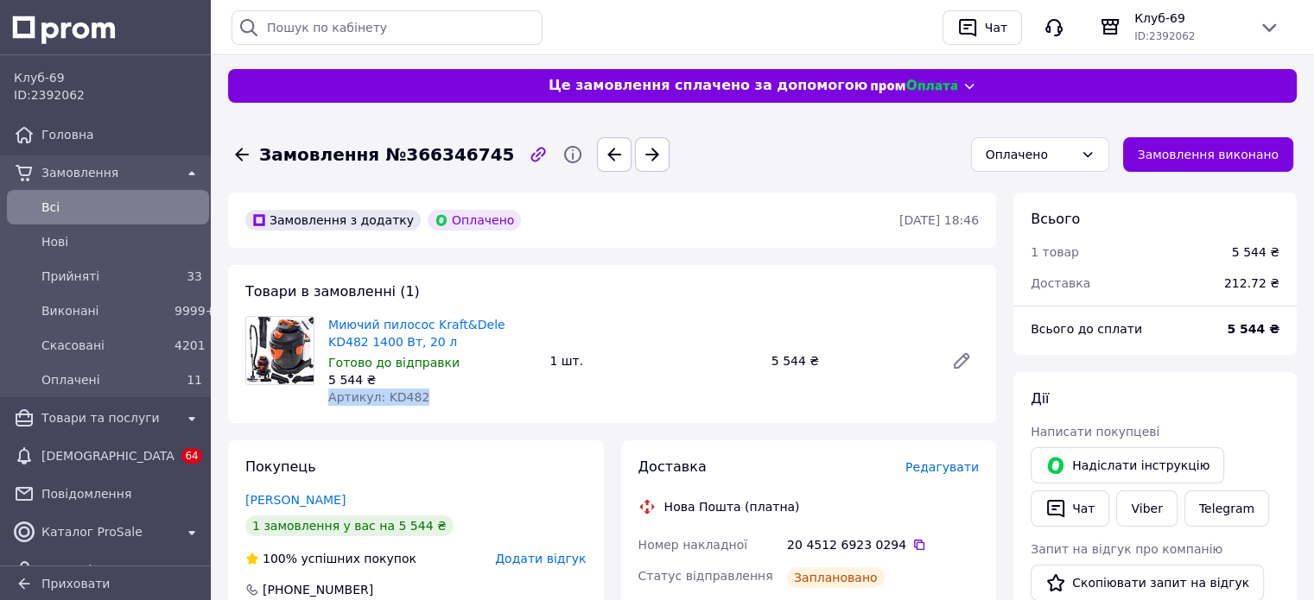
drag, startPoint x: 442, startPoint y: 389, endPoint x: 326, endPoint y: 400, distance: 117.1
click at [326, 400] on div "Миючий пилосос Kraft&Dele KD482 1400 Вт, 20 л Готово до відправки 5 544 ₴ Артик…" at bounding box center [431, 361] width 221 height 97
copy span "Артикул: KD482"
click at [319, 447] on div "Покупець Володимир Змієвський 1 замовлення у вас на 5 544 ₴ 100% успішних покуп…" at bounding box center [416, 545] width 376 height 210
click at [90, 204] on span "Всi" at bounding box center [121, 207] width 161 height 17
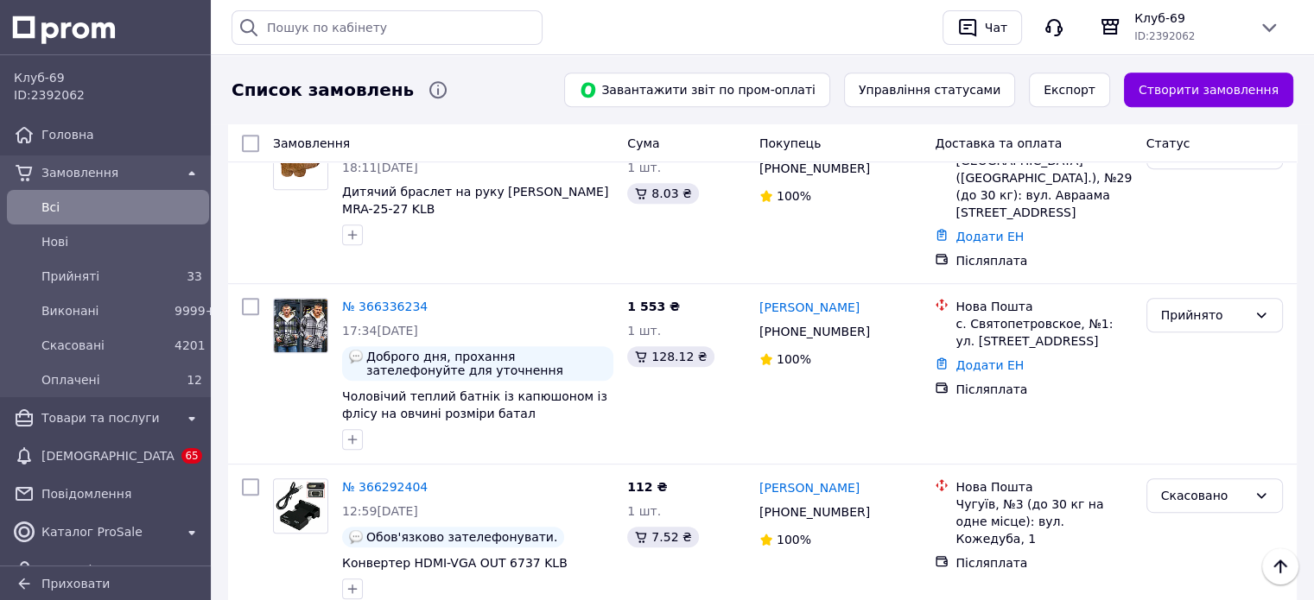
scroll to position [864, 0]
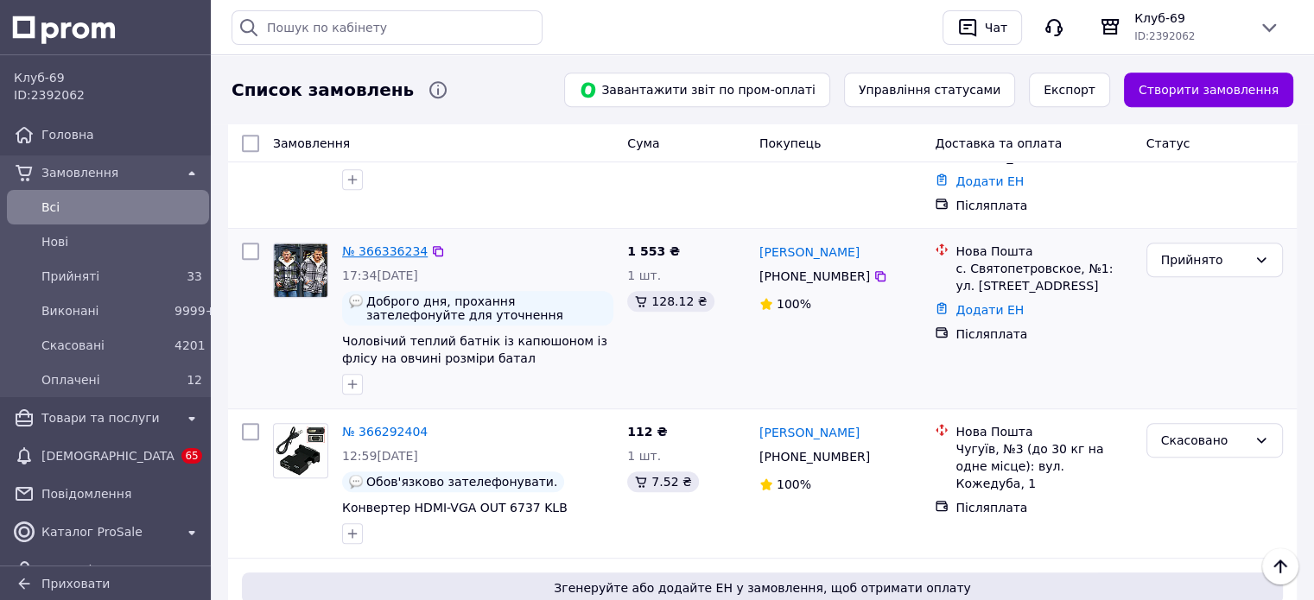
click at [380, 244] on link "№ 366336234" at bounding box center [384, 251] width 85 height 14
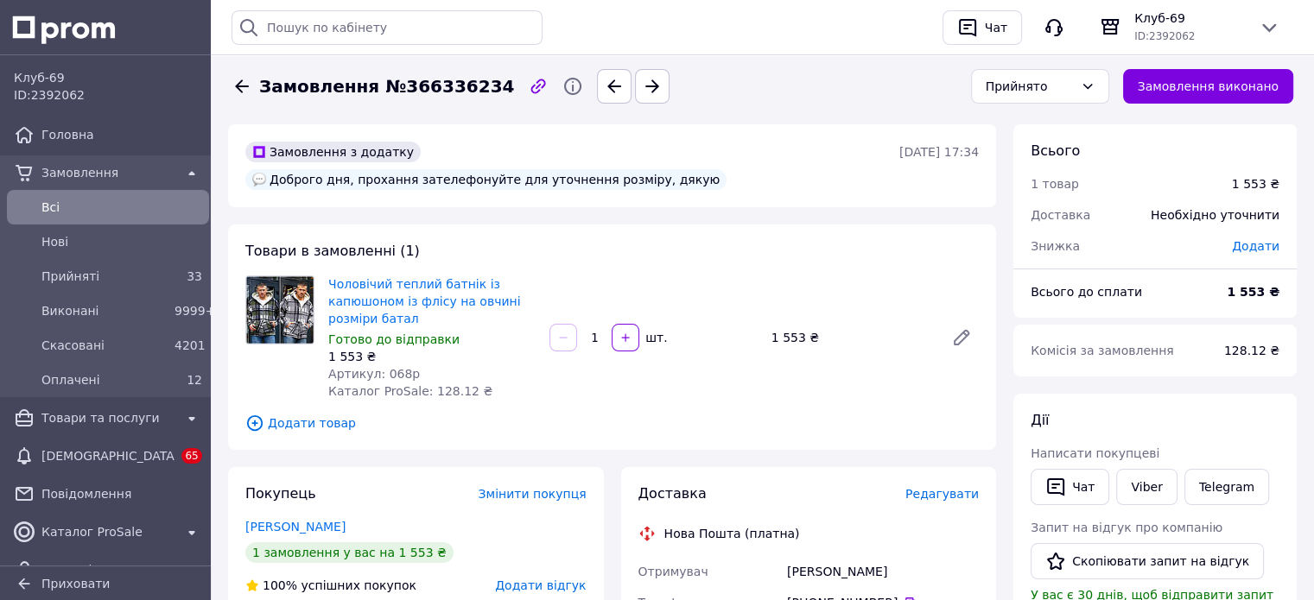
click at [380, 367] on span "Артикул: 068р" at bounding box center [374, 374] width 92 height 14
copy span "068р"
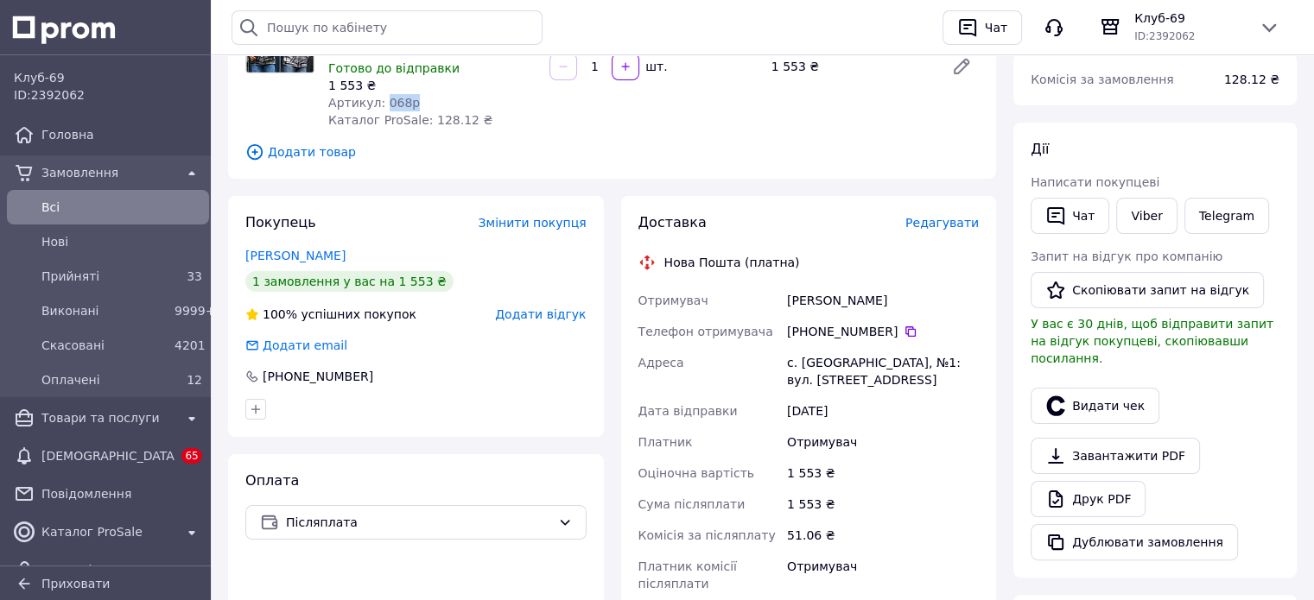
scroll to position [288, 0]
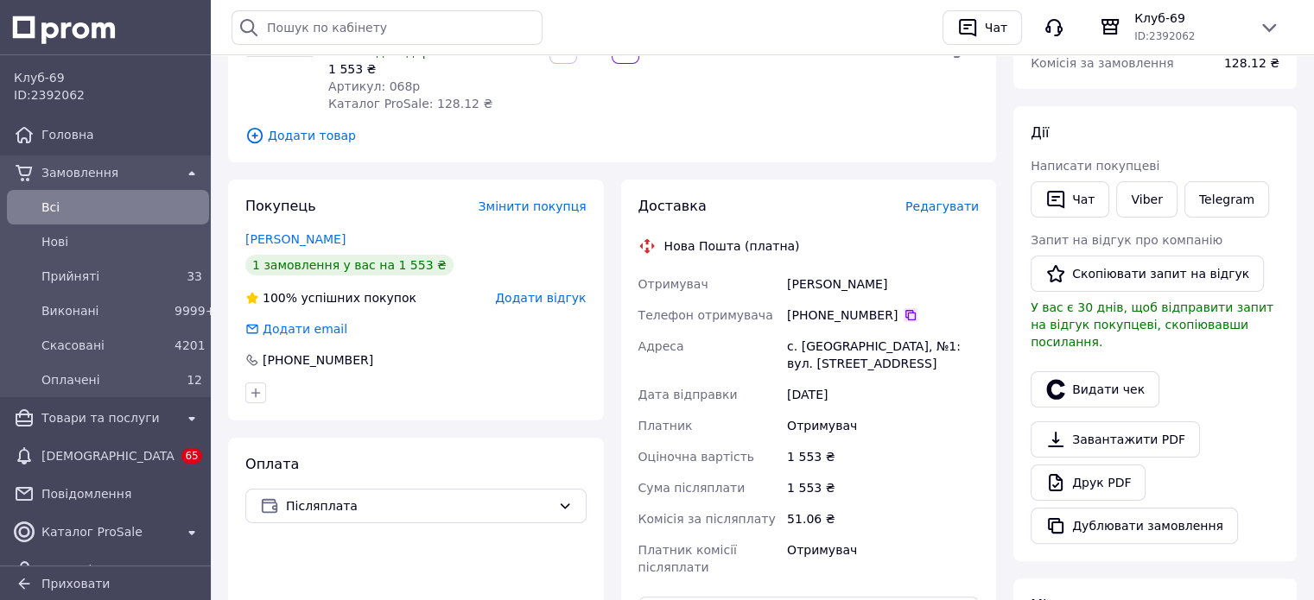
click at [903, 308] on icon at bounding box center [910, 315] width 14 height 14
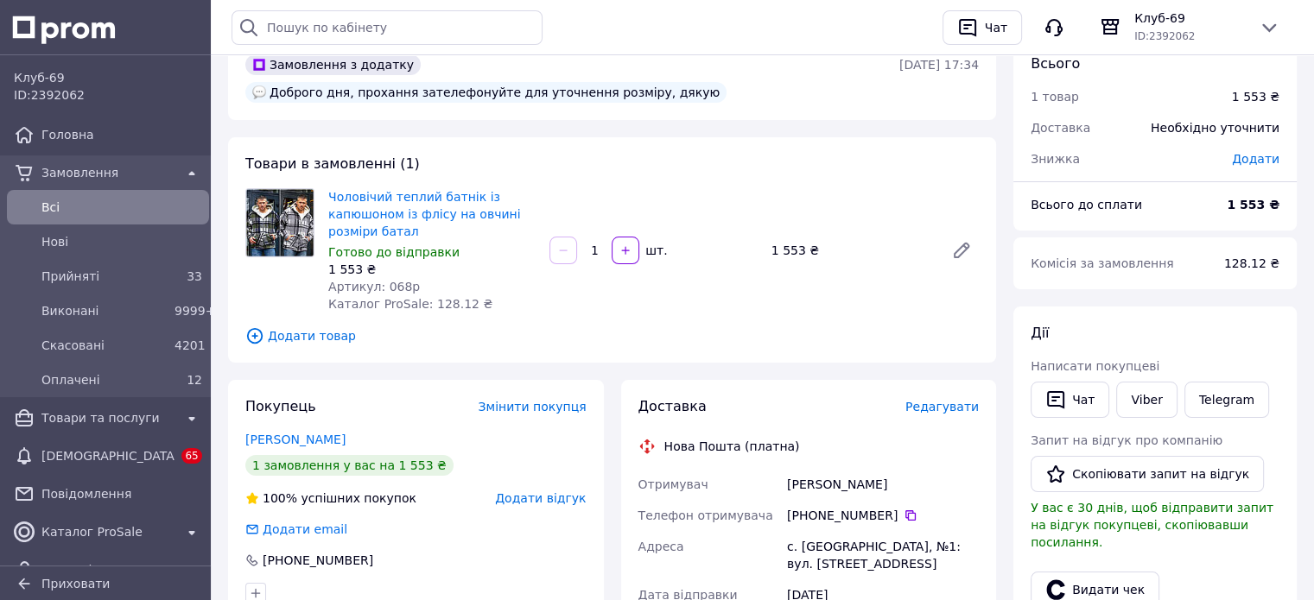
scroll to position [0, 0]
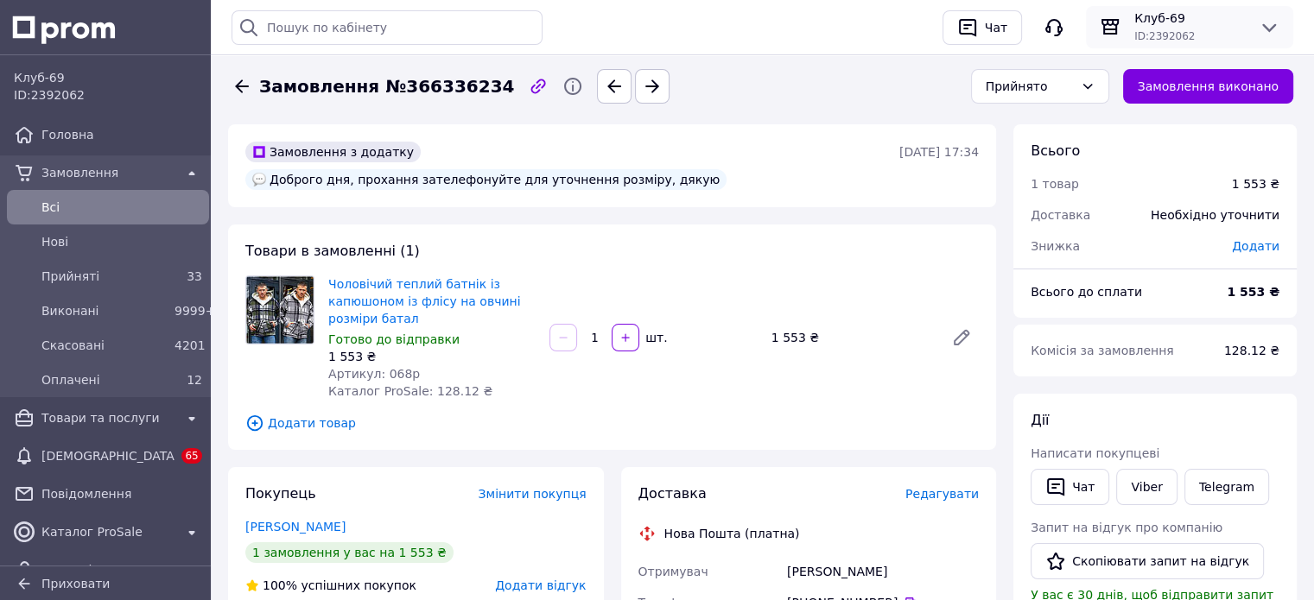
click at [1219, 41] on div "ID: 2392062" at bounding box center [1189, 35] width 111 height 17
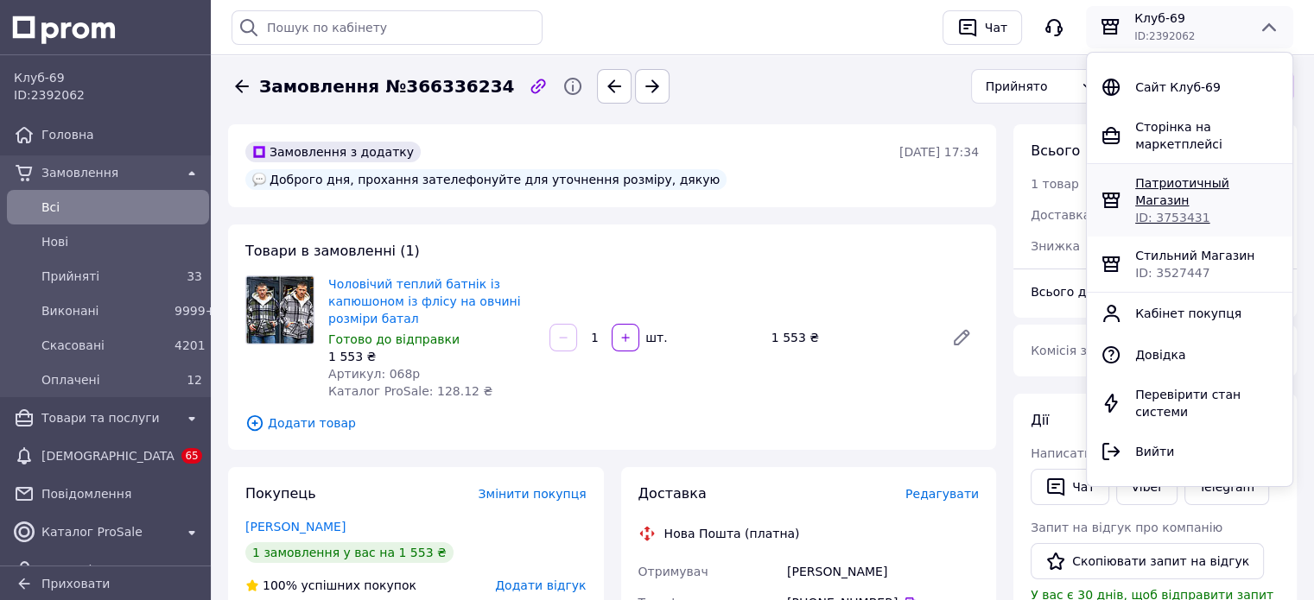
click at [1154, 211] on span "ID: 3753431" at bounding box center [1172, 218] width 74 height 14
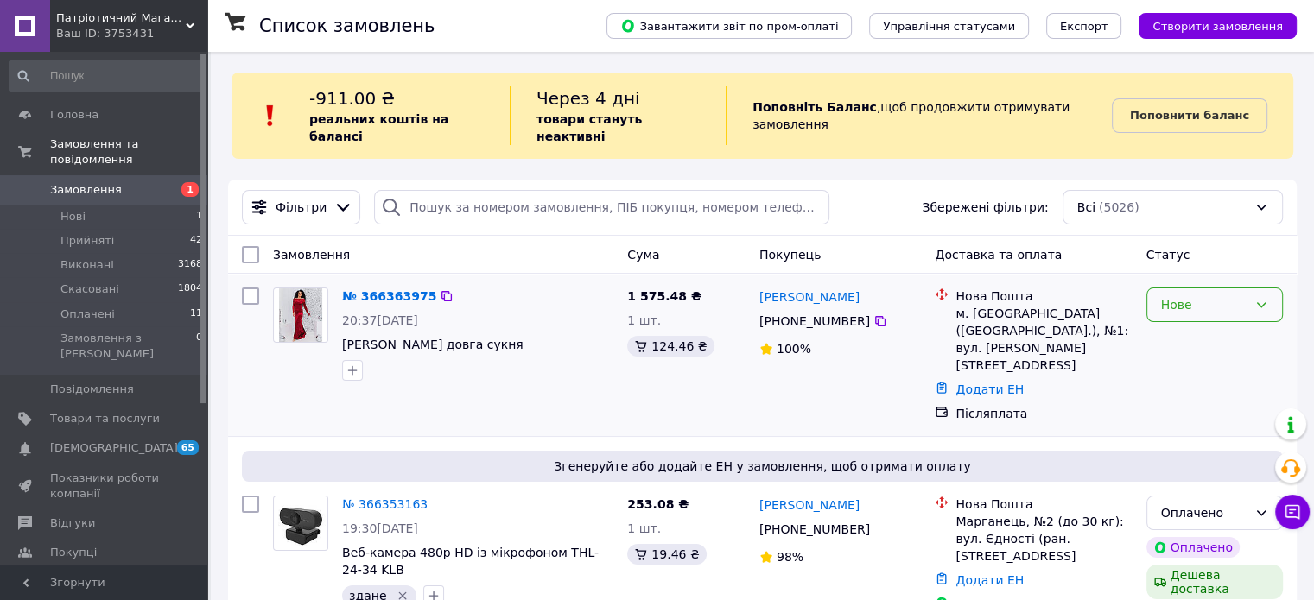
click at [1235, 299] on div "Нове" at bounding box center [1214, 305] width 136 height 35
click at [1237, 326] on li "Прийнято" at bounding box center [1213, 325] width 135 height 31
